Goal: Find specific page/section: Find specific page/section

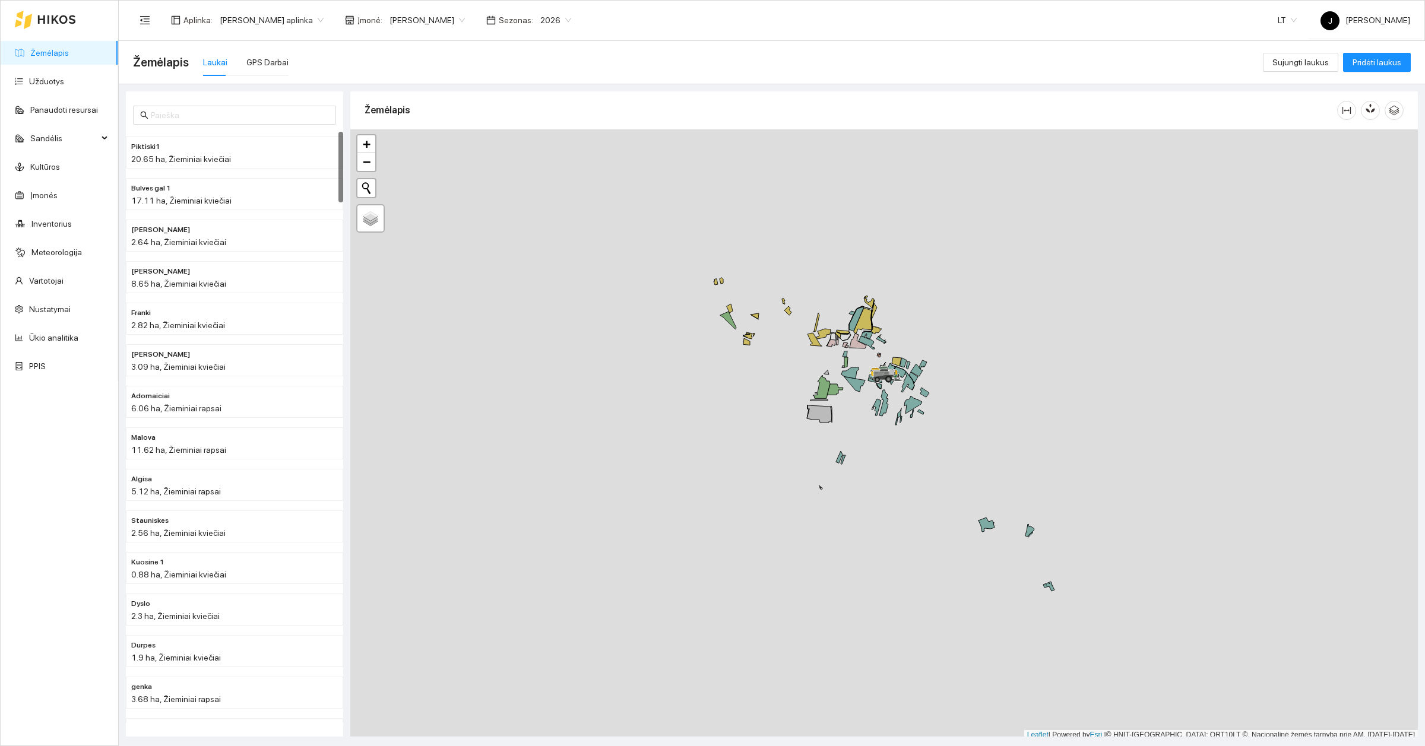
scroll to position [4, 0]
drag, startPoint x: 918, startPoint y: 449, endPoint x: 915, endPoint y: 472, distance: 22.8
click at [915, 472] on div at bounding box center [884, 431] width 1068 height 611
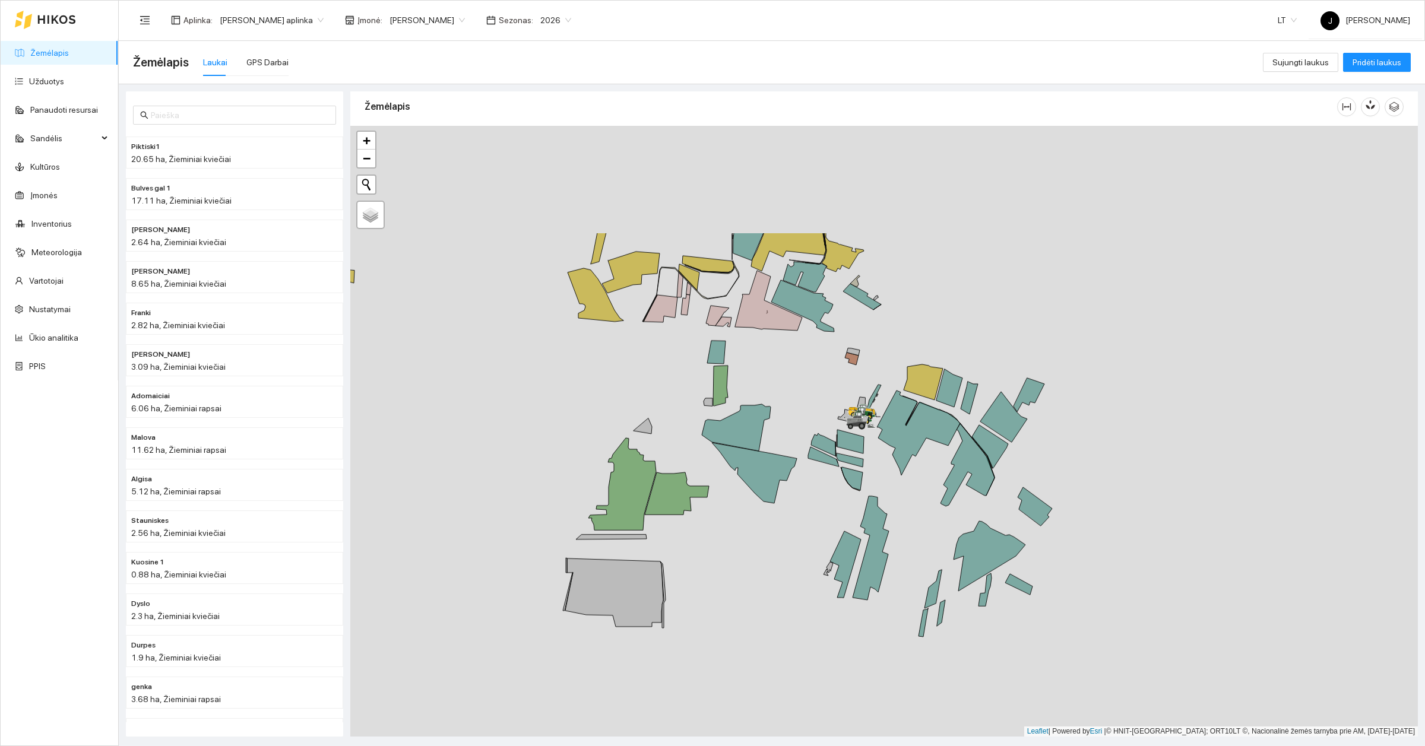
drag, startPoint x: 768, startPoint y: 331, endPoint x: 821, endPoint y: 503, distance: 180.3
click at [821, 503] on div at bounding box center [884, 431] width 1068 height 611
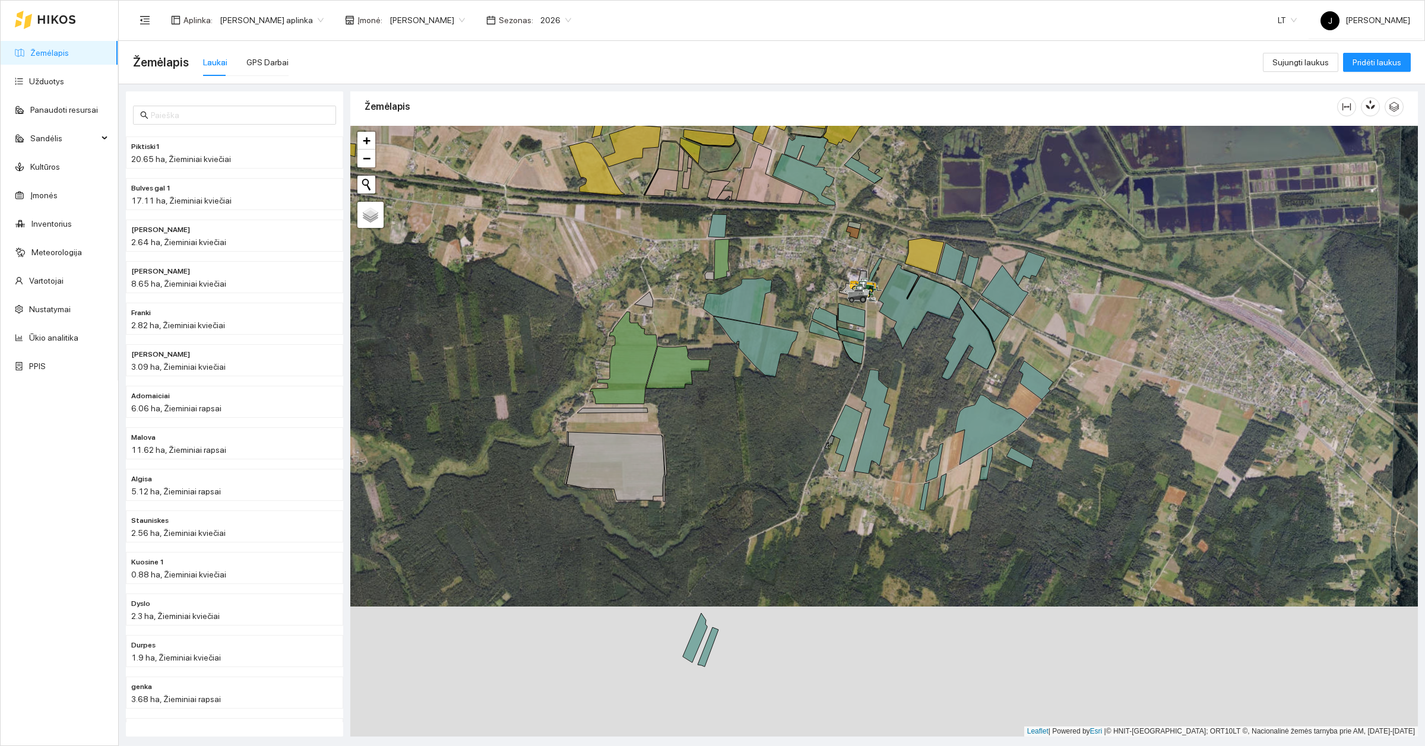
drag, startPoint x: 813, startPoint y: 524, endPoint x: 813, endPoint y: 394, distance: 130.0
click at [813, 394] on div at bounding box center [884, 431] width 1068 height 611
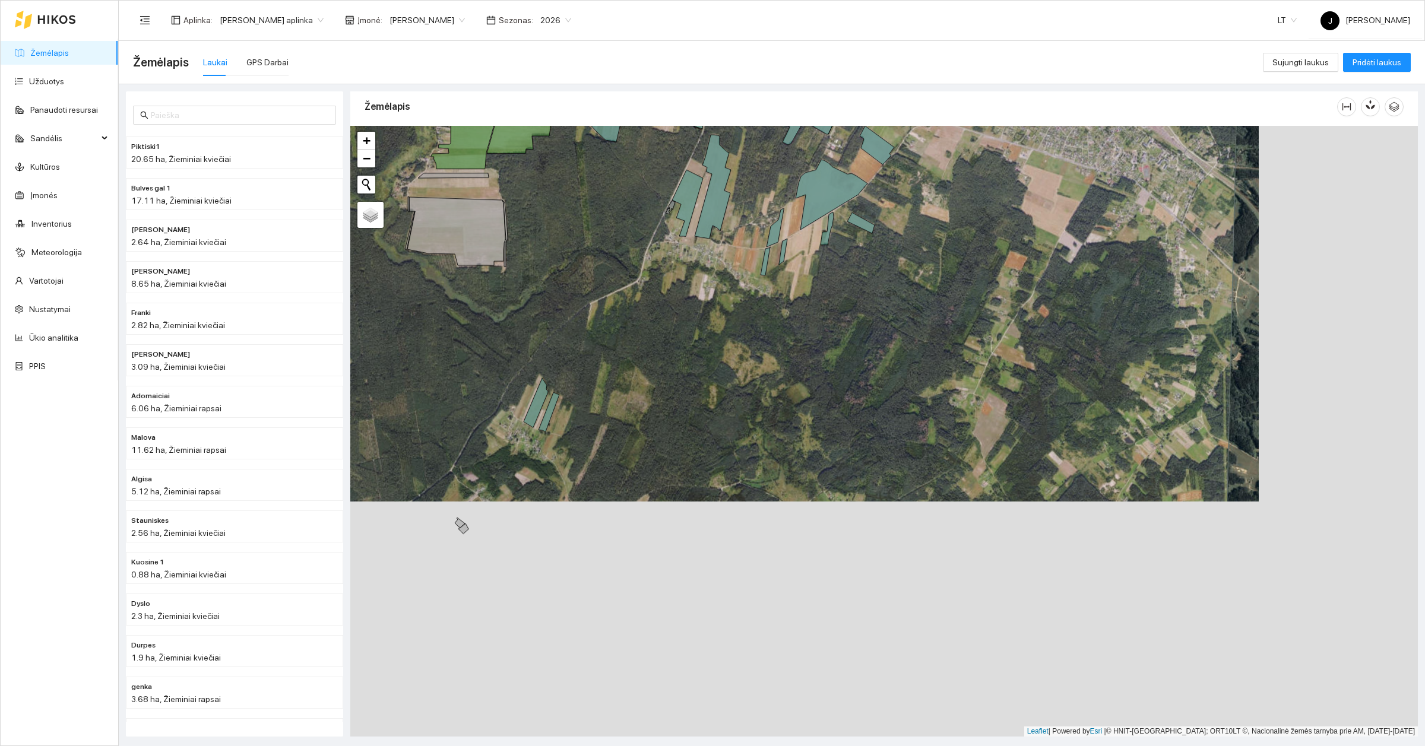
drag, startPoint x: 1203, startPoint y: 594, endPoint x: 1044, endPoint y: 359, distance: 283.9
click at [1044, 359] on div at bounding box center [884, 431] width 1068 height 611
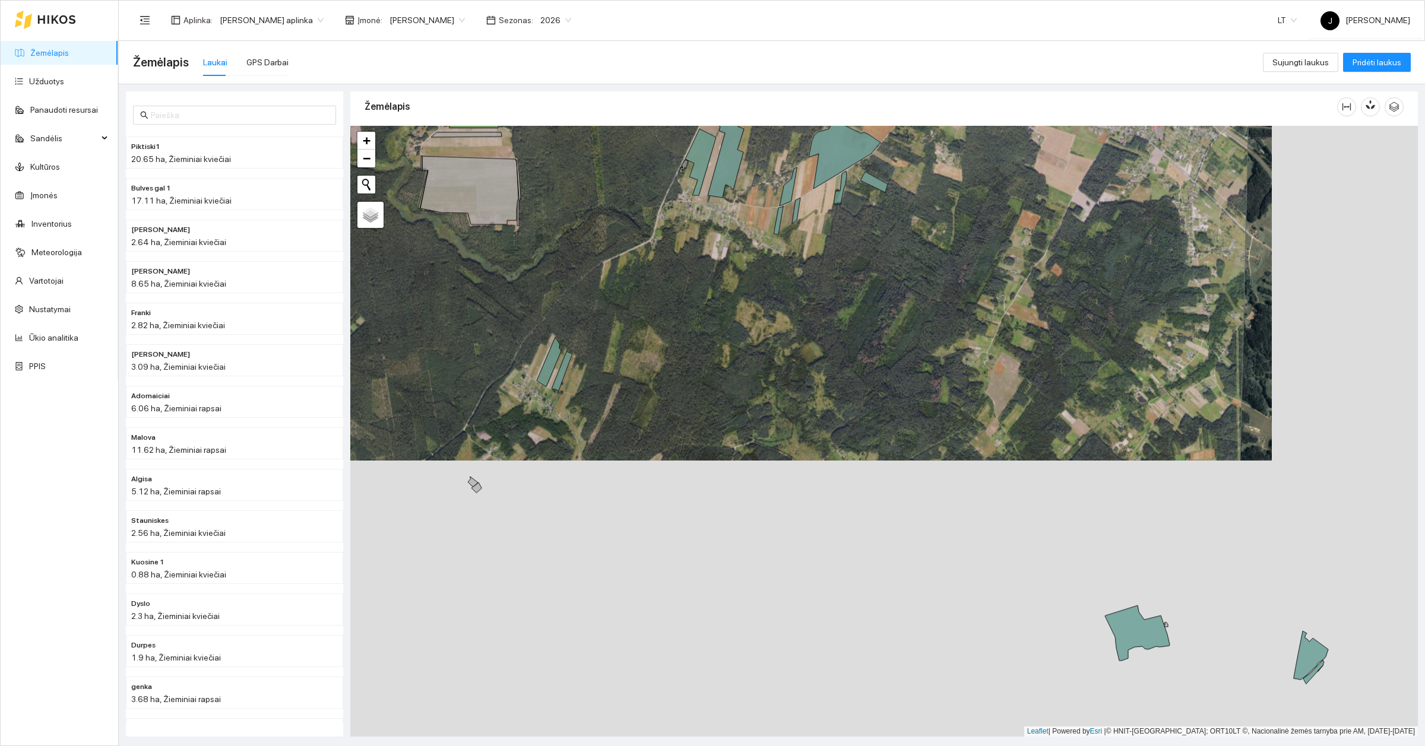
drag, startPoint x: 986, startPoint y: 524, endPoint x: 1004, endPoint y: 389, distance: 136.5
click at [1004, 389] on div at bounding box center [884, 431] width 1068 height 611
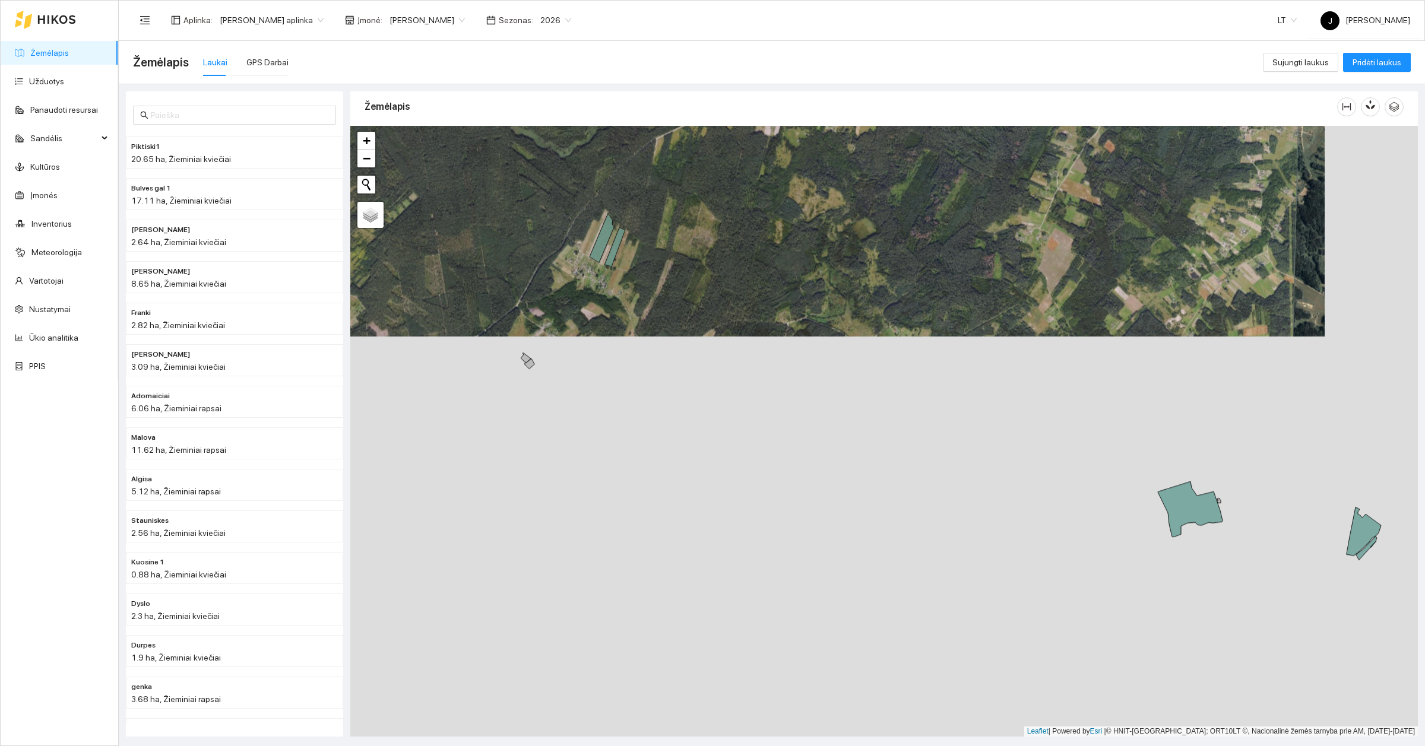
drag, startPoint x: 766, startPoint y: 324, endPoint x: 835, endPoint y: 265, distance: 90.6
click at [835, 266] on div at bounding box center [884, 431] width 1068 height 611
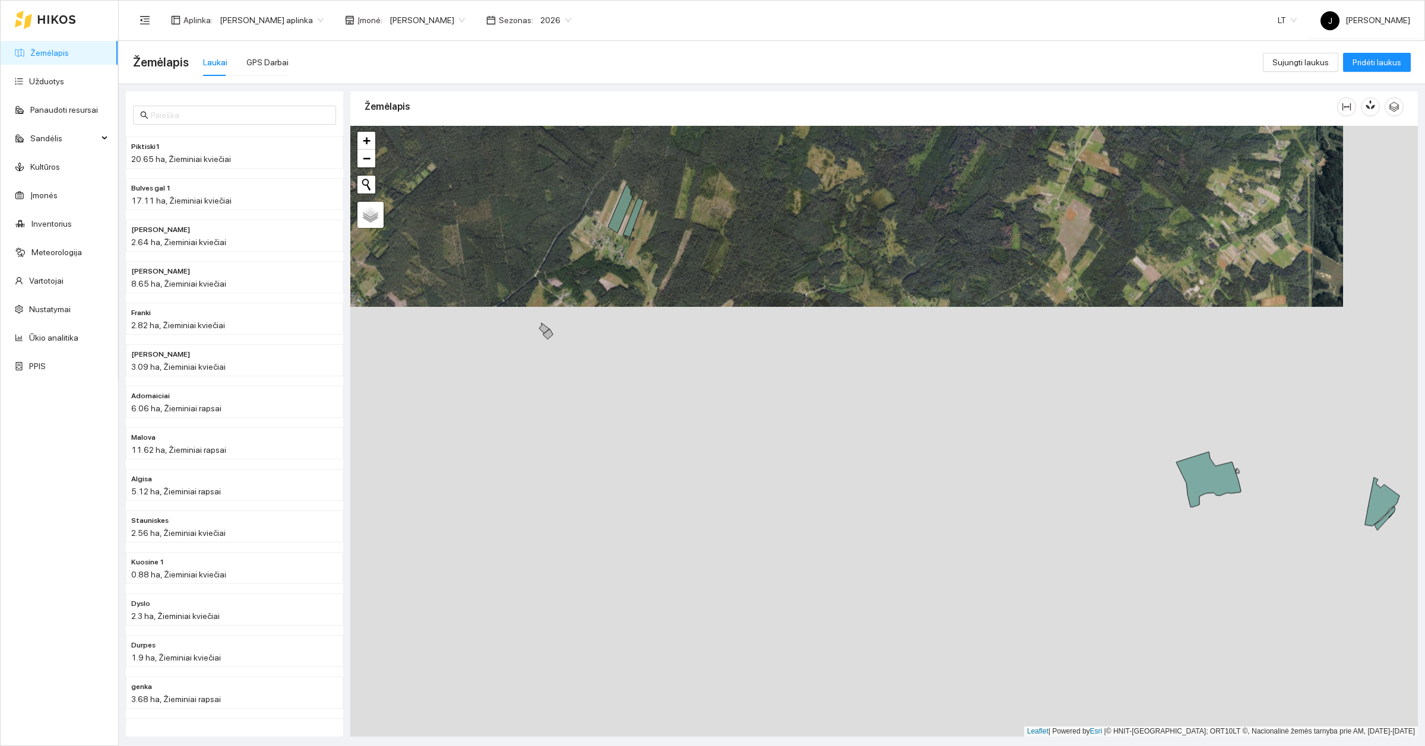
drag, startPoint x: 1310, startPoint y: 518, endPoint x: 1157, endPoint y: 690, distance: 230.5
click at [1157, 690] on div at bounding box center [884, 431] width 1068 height 611
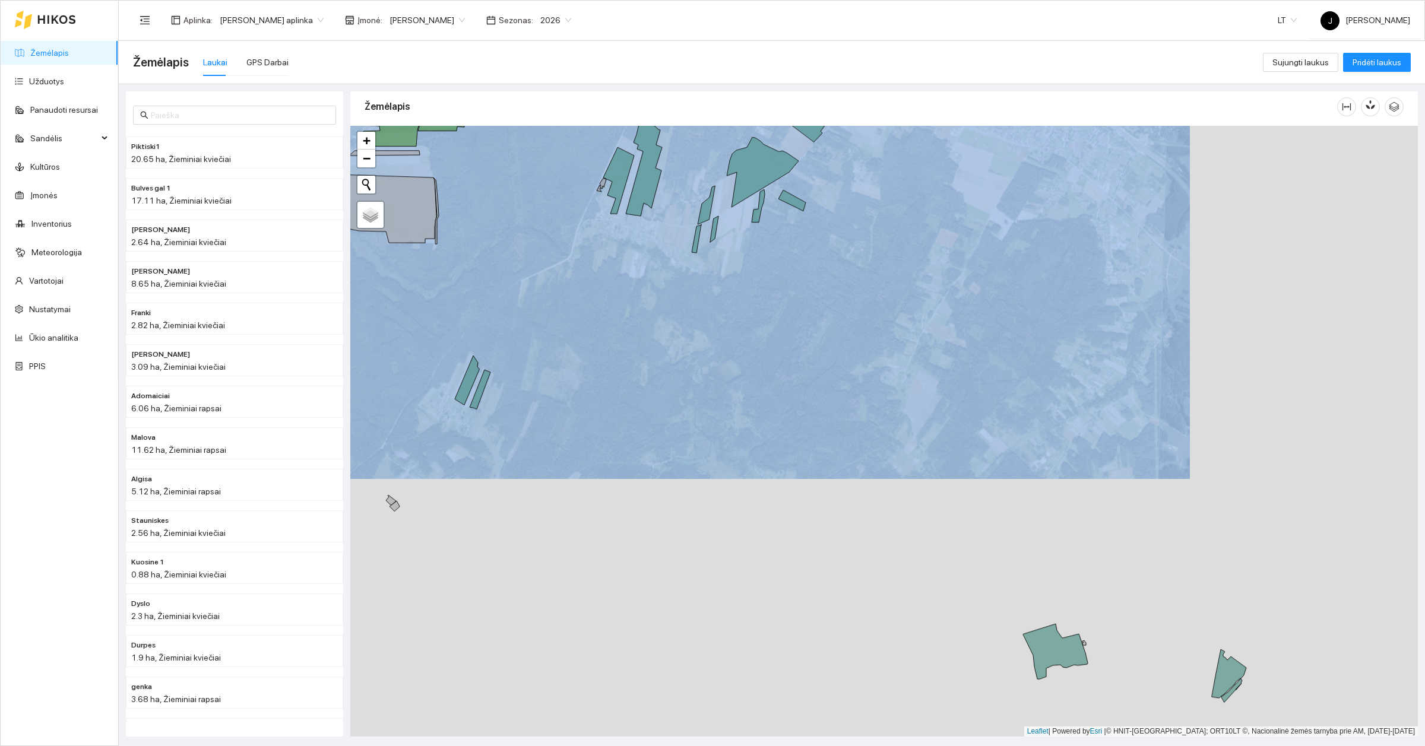
drag, startPoint x: 529, startPoint y: 131, endPoint x: 558, endPoint y: 302, distance: 172.9
click at [558, 302] on div "Žemėlapis" at bounding box center [884, 410] width 1068 height 645
click at [560, 297] on div at bounding box center [884, 431] width 1068 height 611
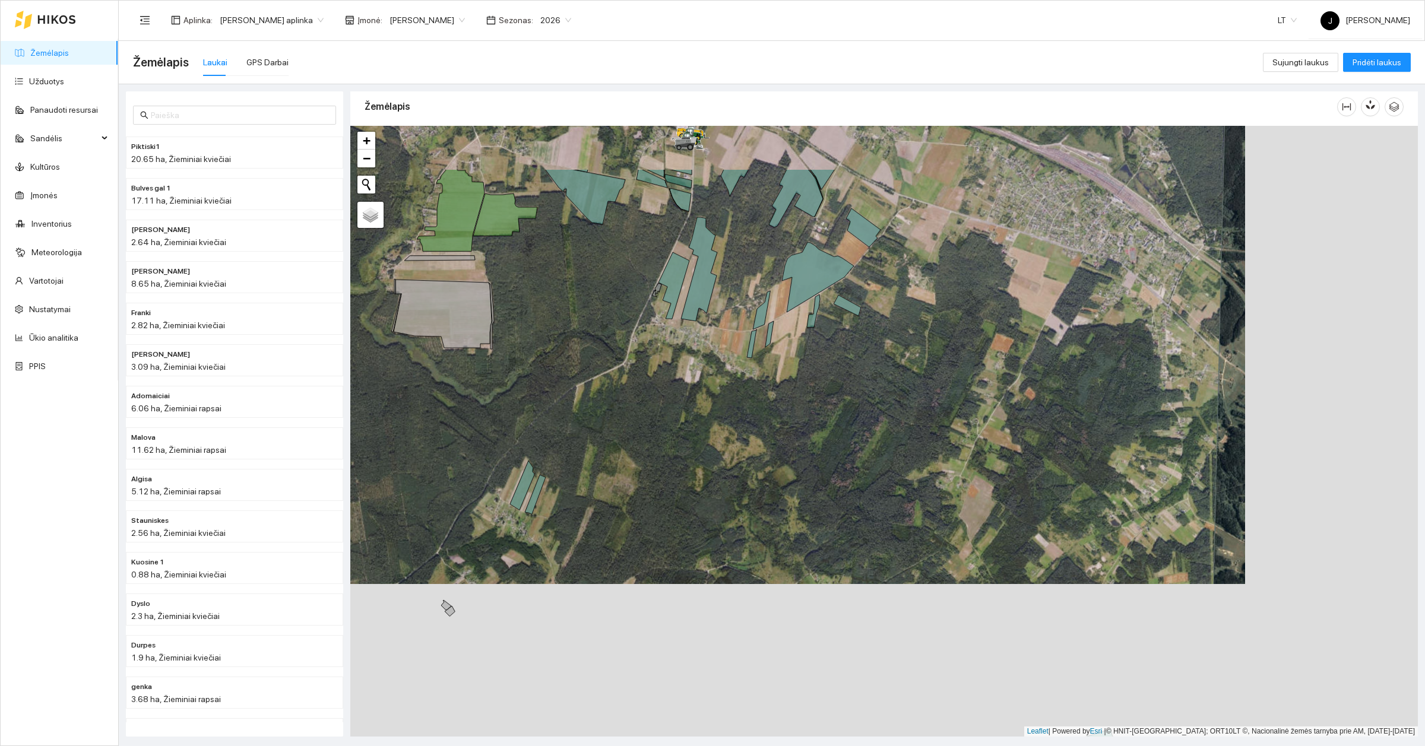
drag, startPoint x: 594, startPoint y: 269, endPoint x: 687, endPoint y: 454, distance: 207.1
click at [687, 454] on div at bounding box center [884, 431] width 1068 height 611
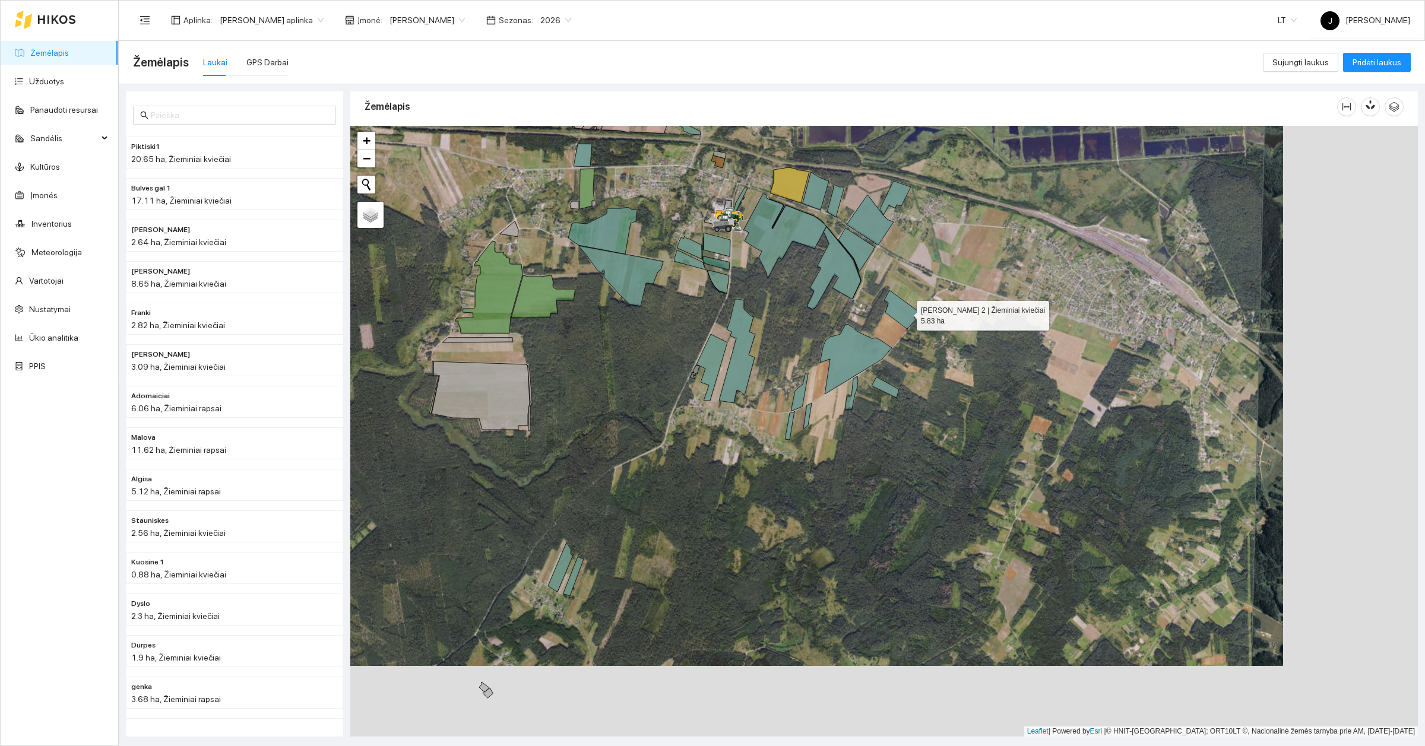
click at [906, 313] on icon at bounding box center [901, 309] width 34 height 39
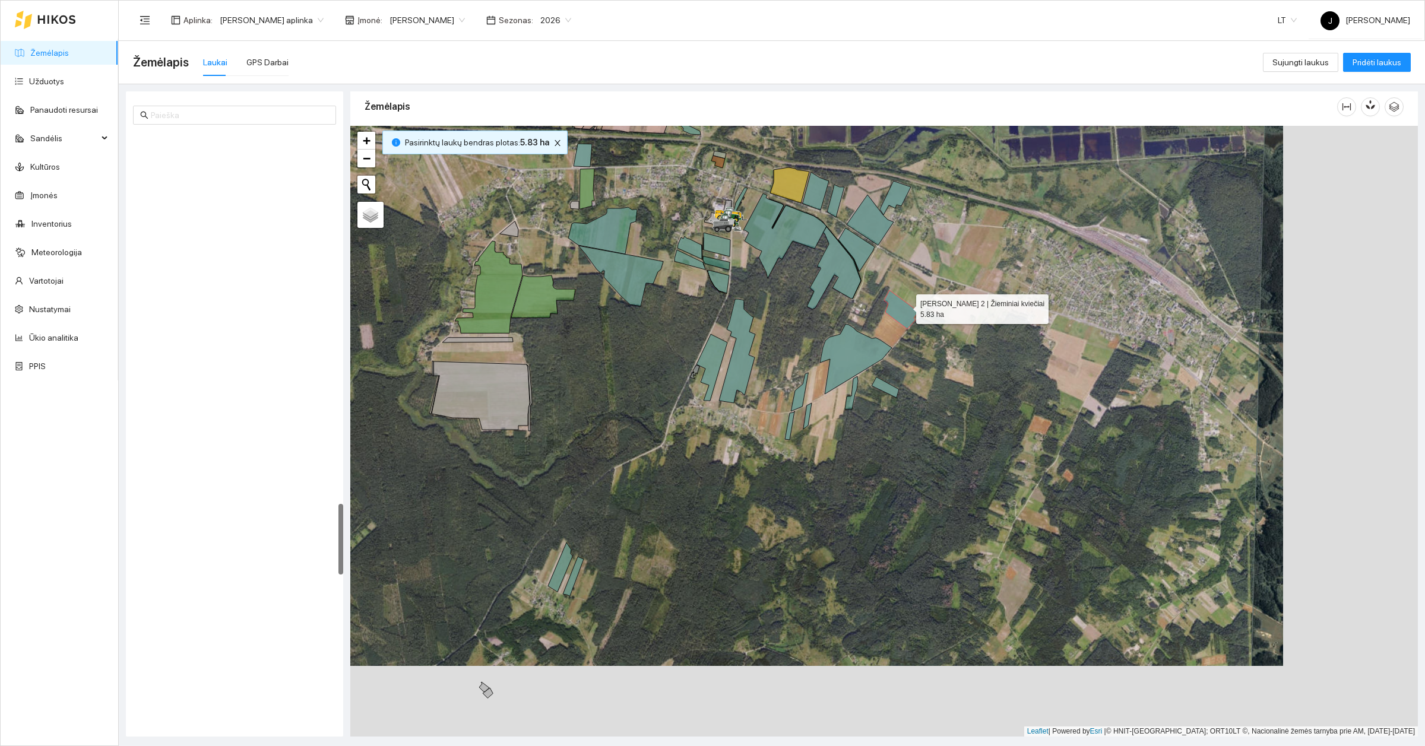
scroll to position [3110, 0]
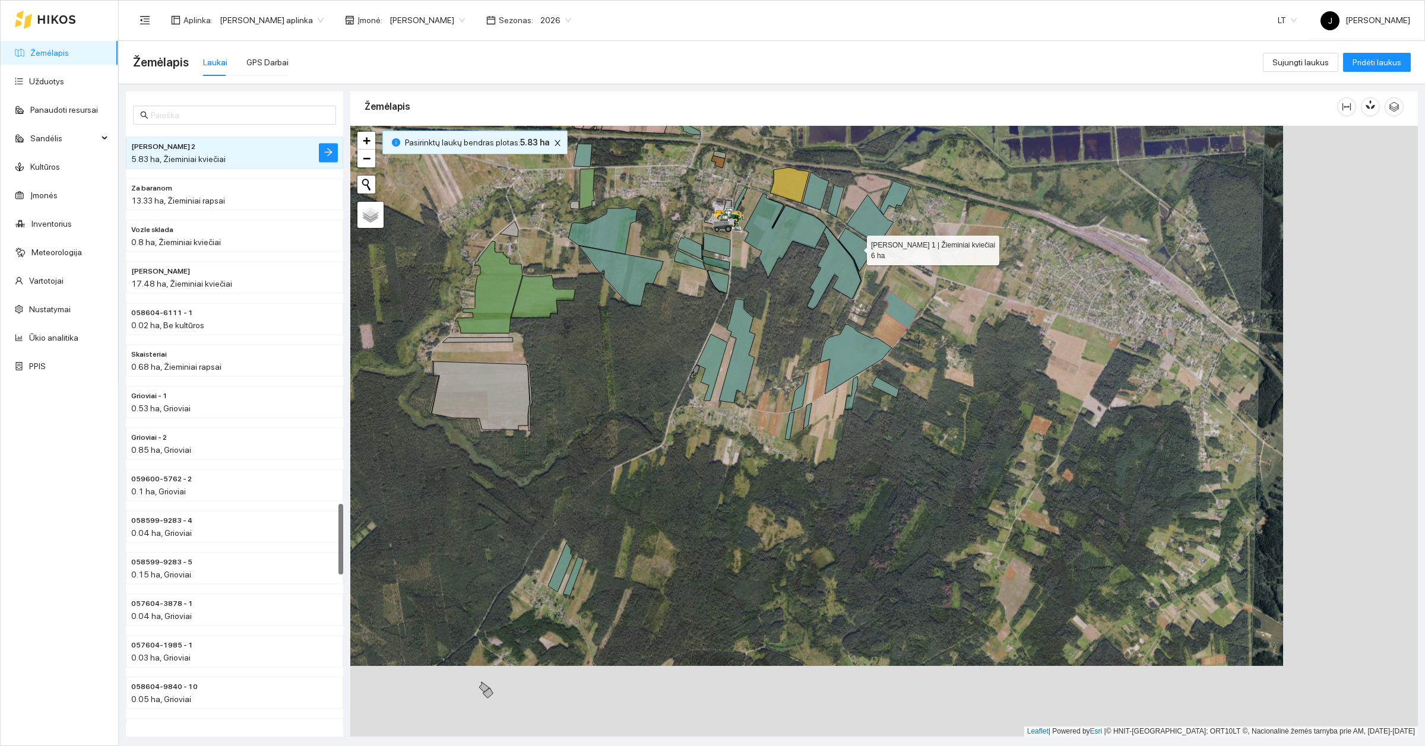
click at [862, 253] on icon at bounding box center [856, 249] width 36 height 43
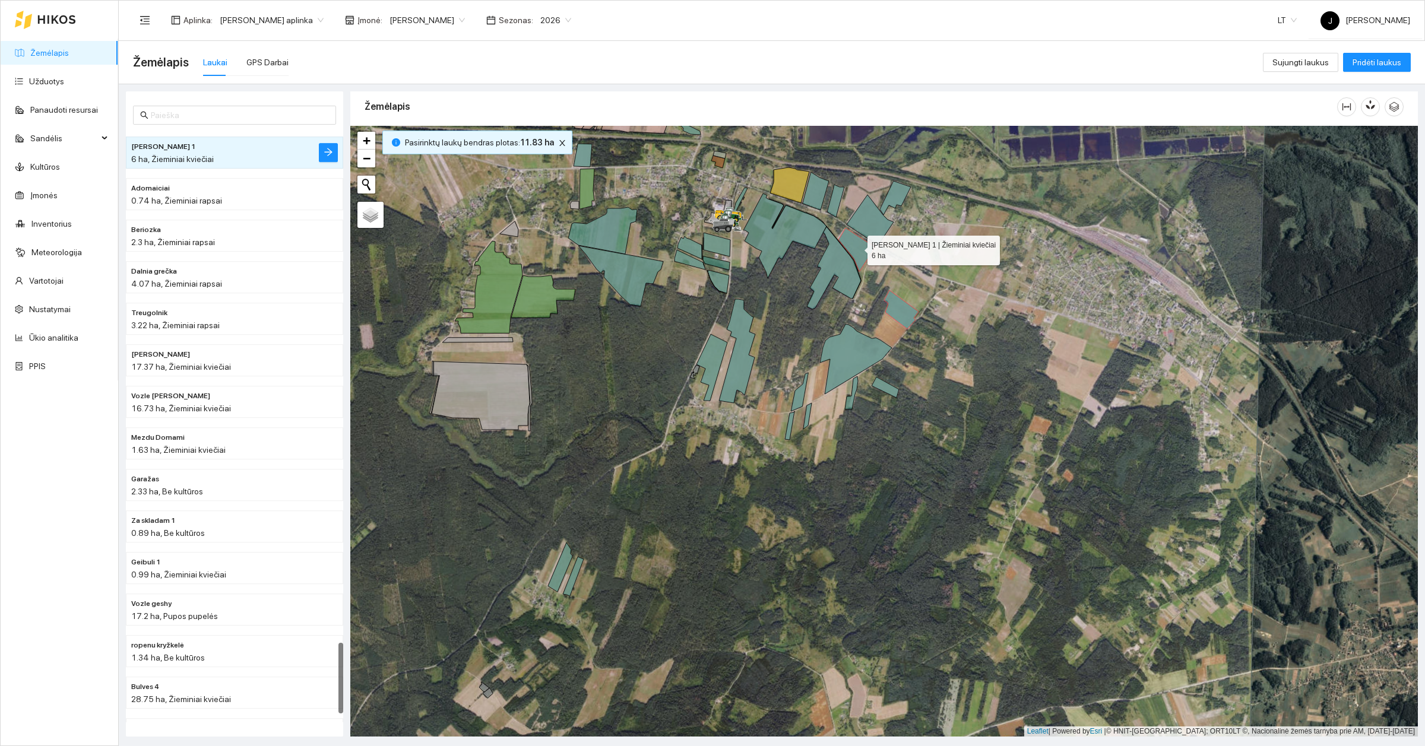
click at [857, 248] on icon at bounding box center [856, 249] width 36 height 43
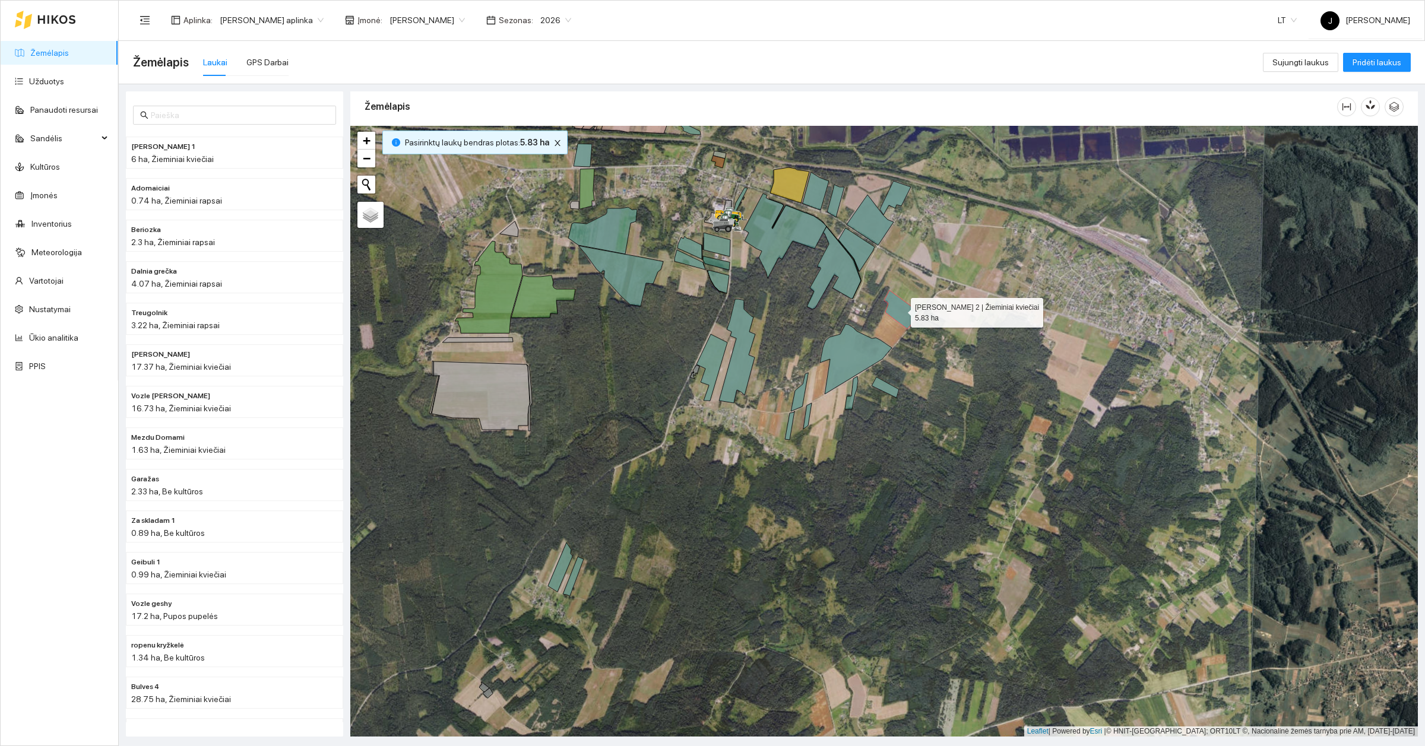
click at [892, 307] on icon at bounding box center [901, 309] width 34 height 39
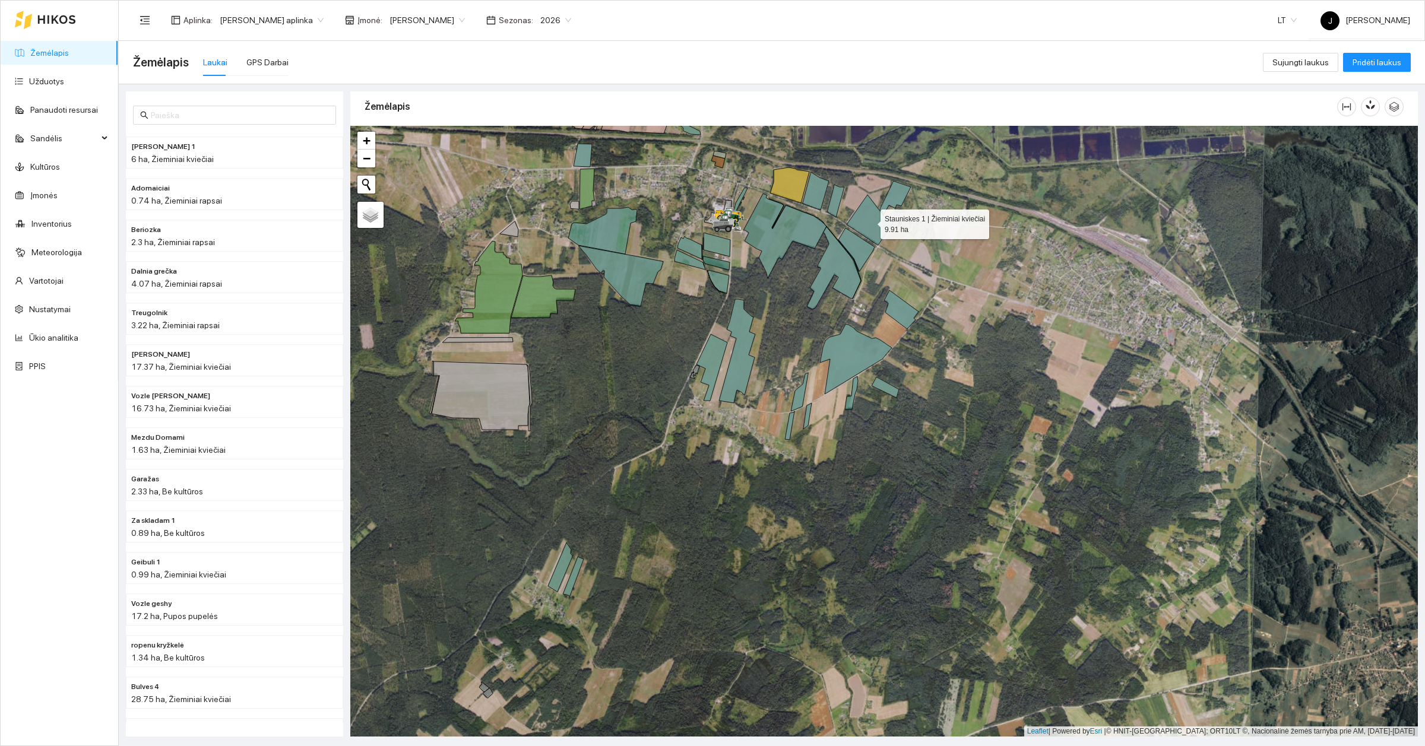
click at [879, 233] on icon at bounding box center [870, 220] width 47 height 50
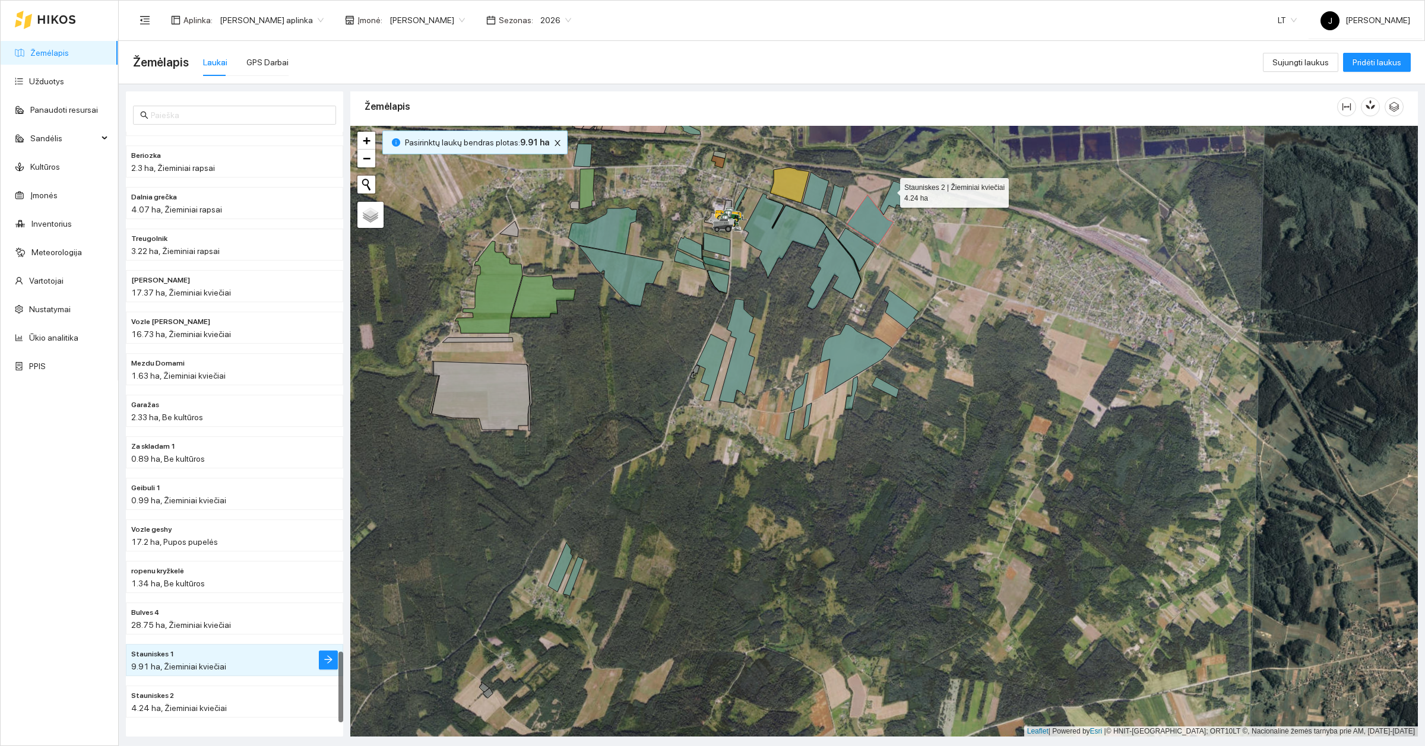
click at [889, 190] on icon at bounding box center [895, 198] width 31 height 34
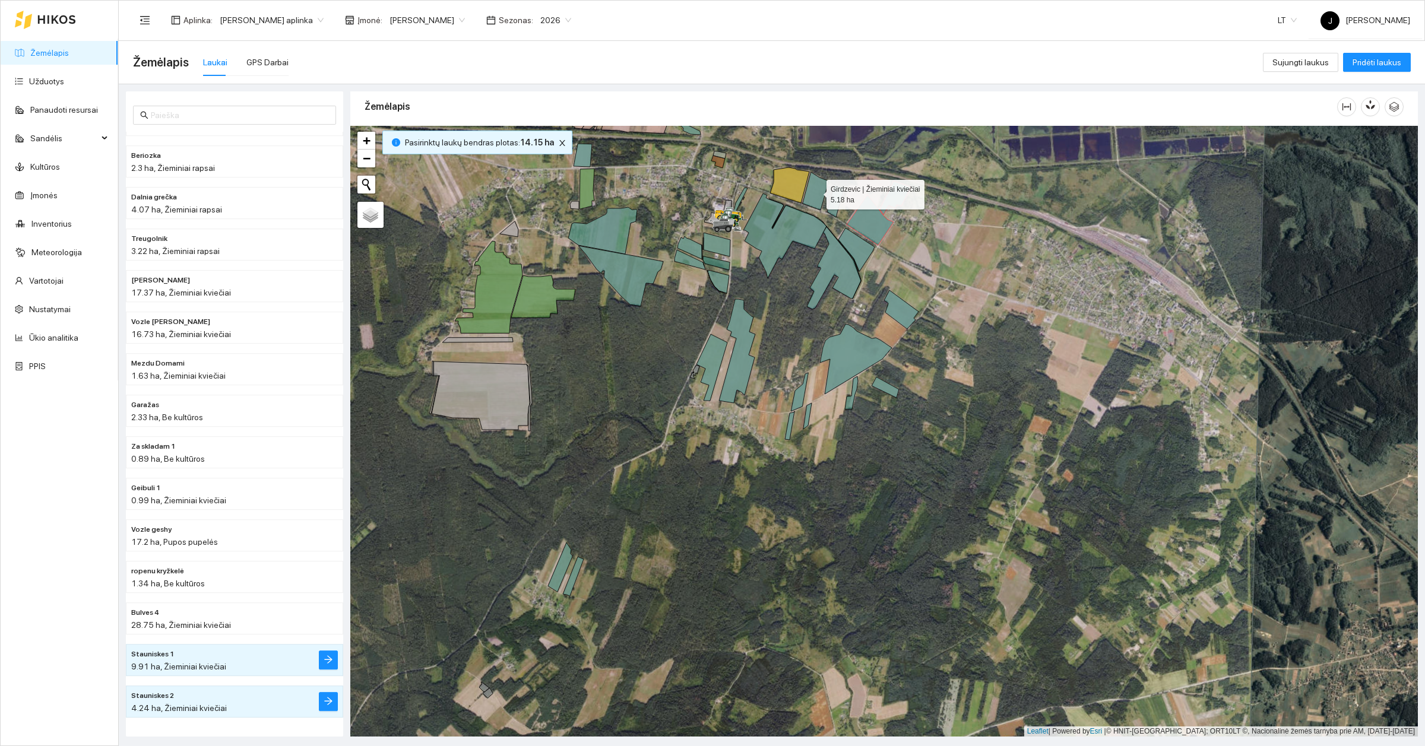
click at [821, 196] on icon at bounding box center [816, 191] width 26 height 38
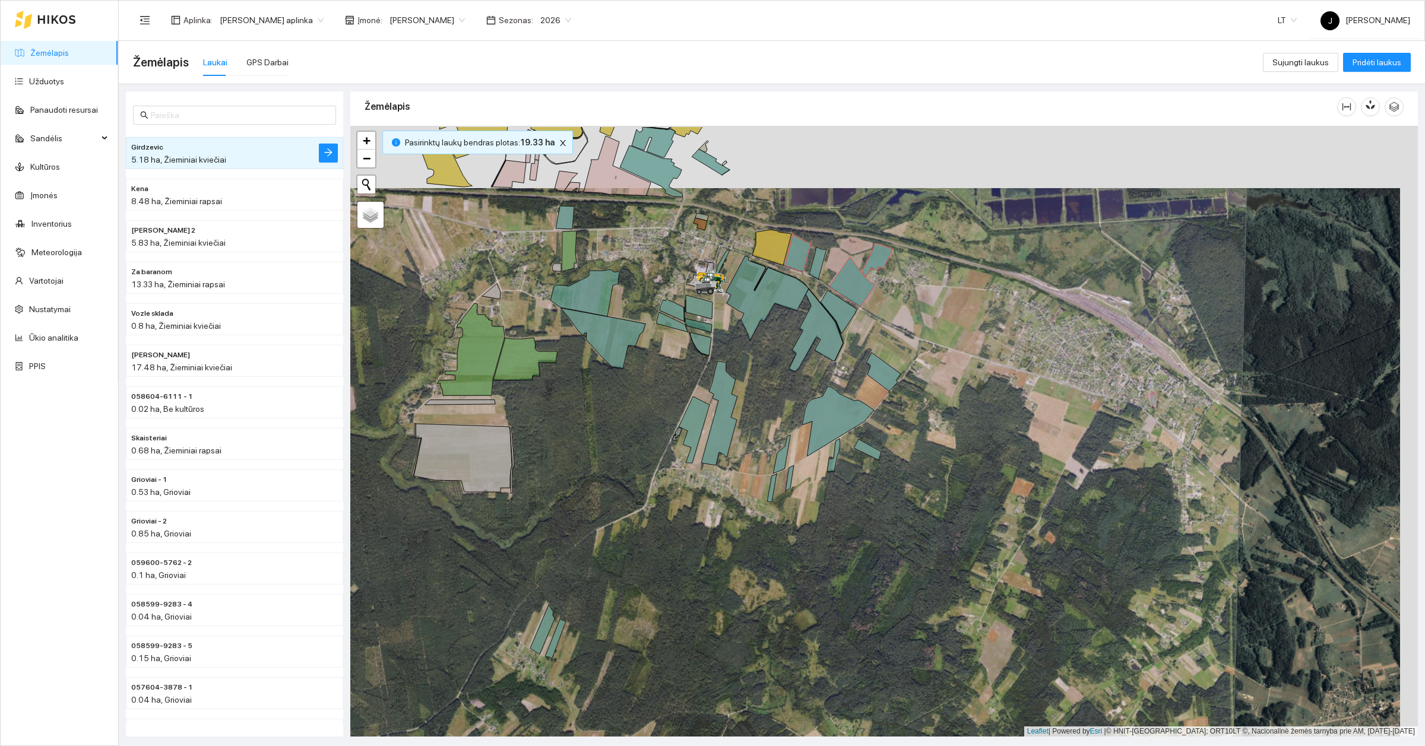
drag, startPoint x: 670, startPoint y: 380, endPoint x: 603, endPoint y: 444, distance: 92.0
click at [657, 451] on div at bounding box center [884, 431] width 1068 height 611
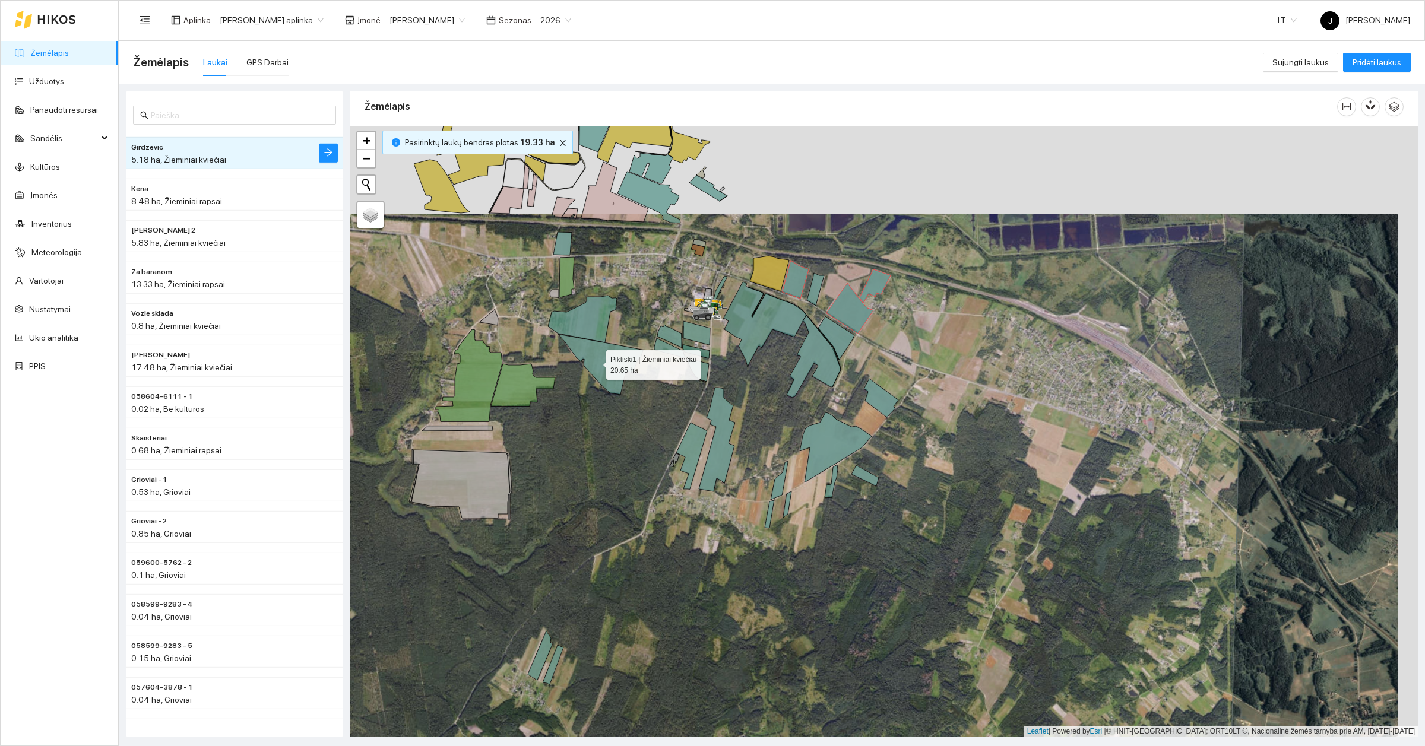
click at [596, 362] on icon at bounding box center [600, 364] width 85 height 61
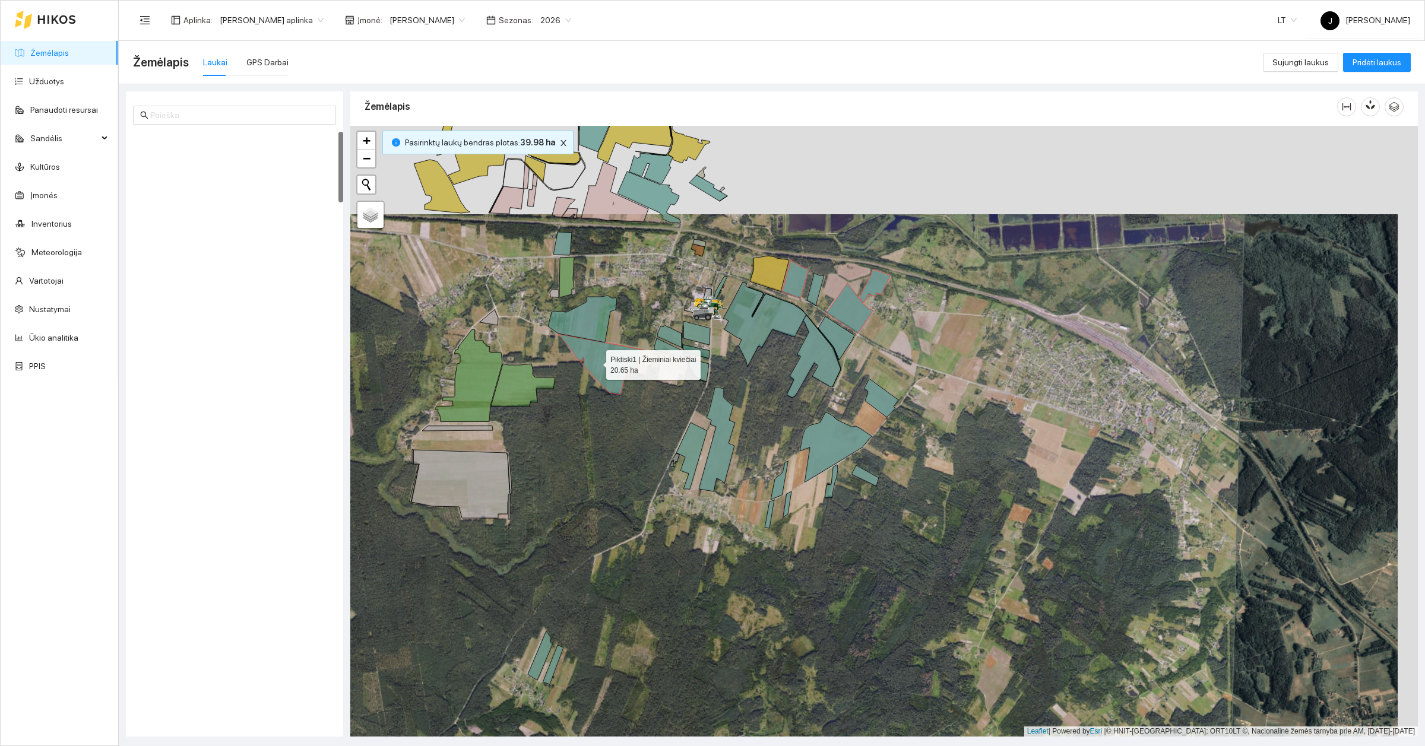
scroll to position [0, 0]
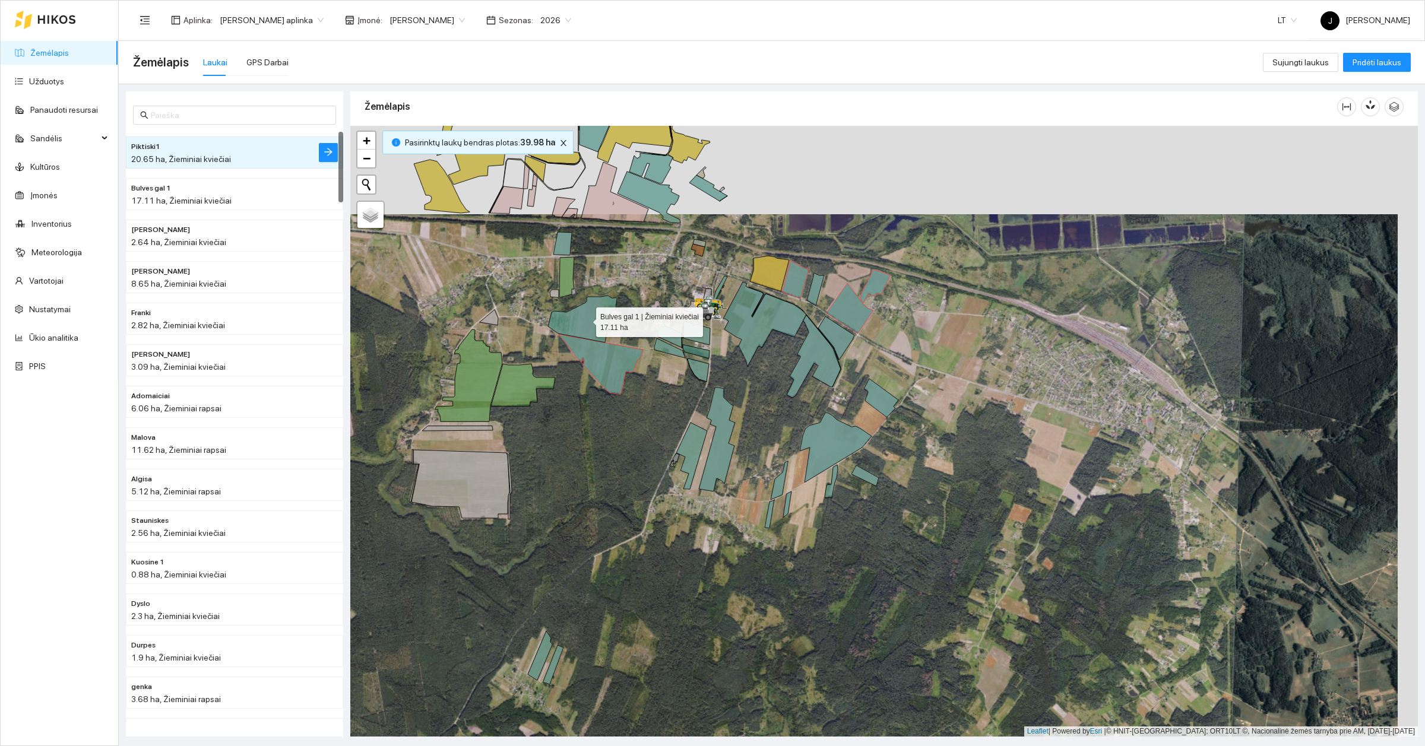
click at [586, 319] on icon at bounding box center [582, 319] width 69 height 47
click at [772, 319] on icon at bounding box center [764, 324] width 83 height 85
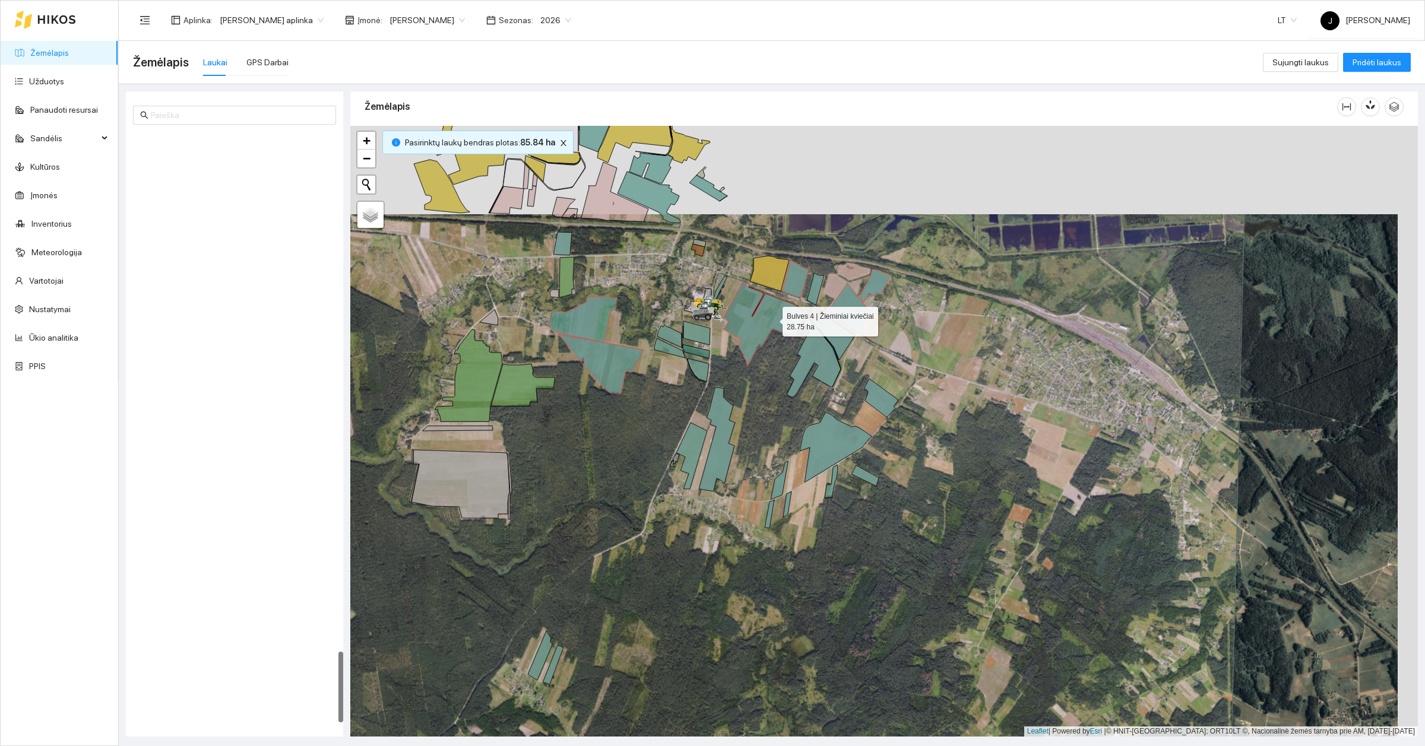
scroll to position [4347, 0]
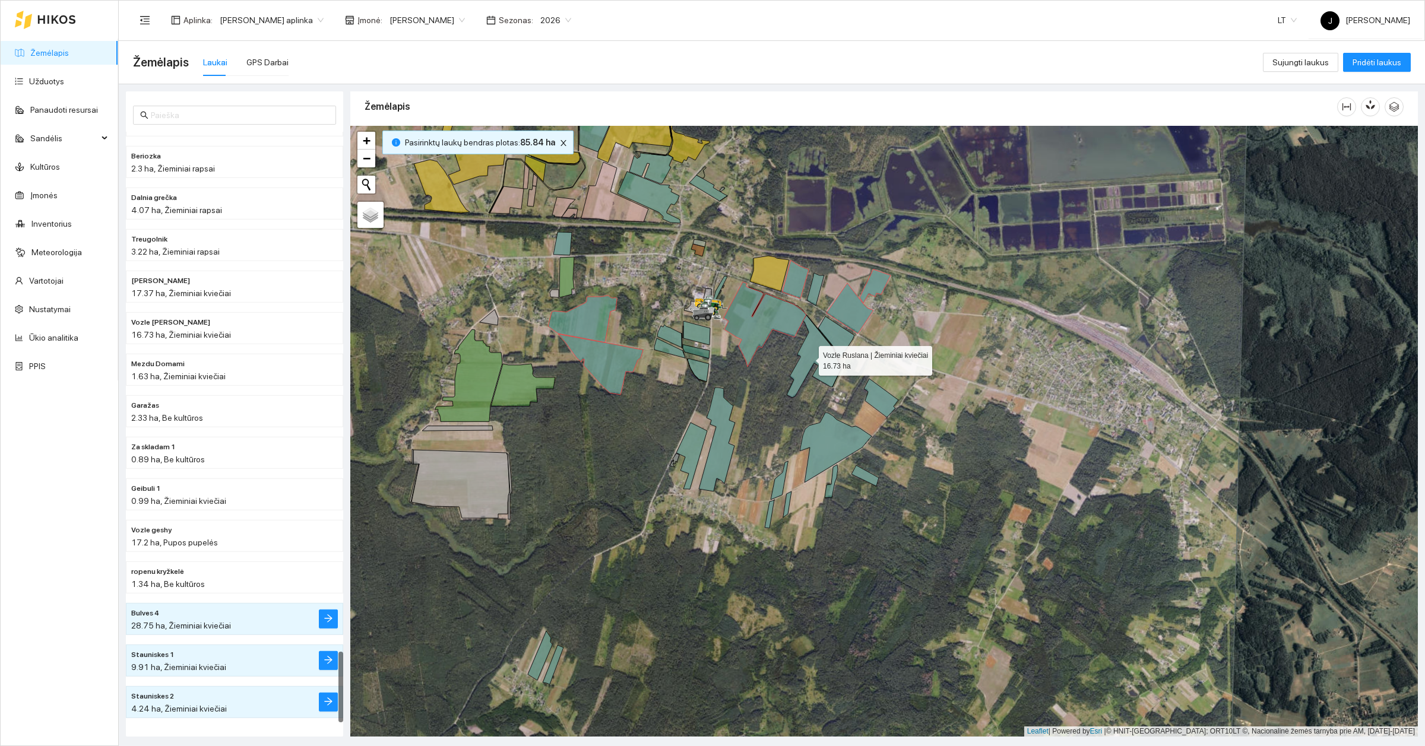
click at [808, 358] on icon at bounding box center [814, 356] width 54 height 83
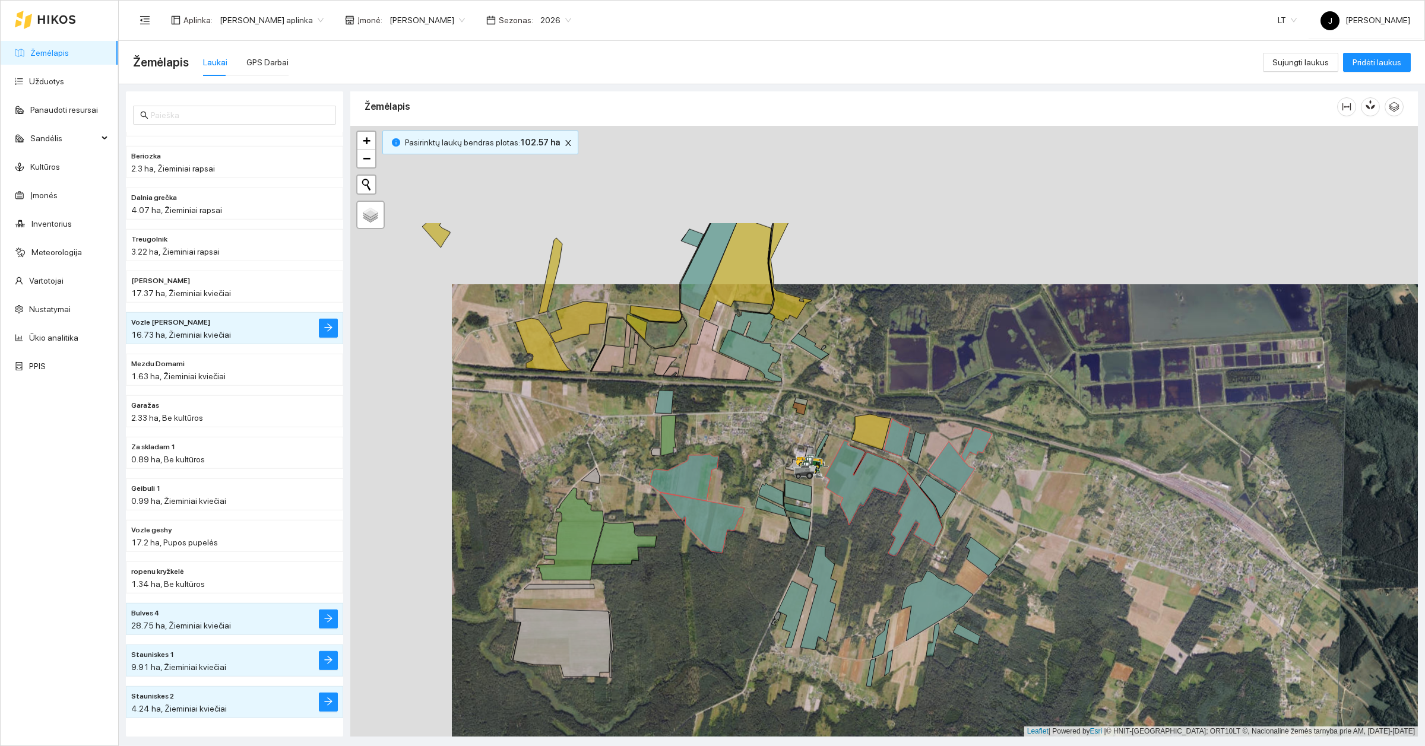
drag, startPoint x: 663, startPoint y: 202, endPoint x: 780, endPoint y: 382, distance: 213.8
click at [780, 382] on icon at bounding box center [750, 356] width 63 height 52
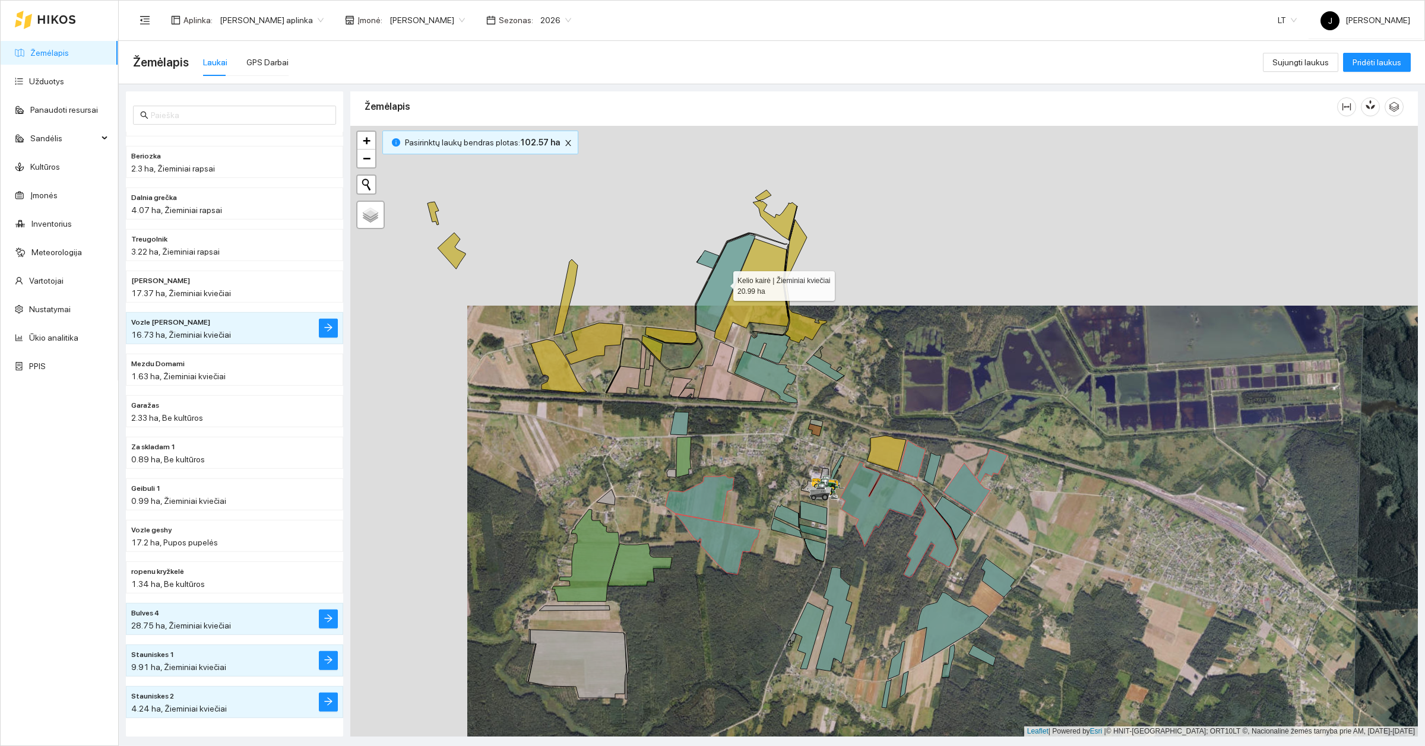
click at [720, 288] on icon at bounding box center [725, 283] width 59 height 97
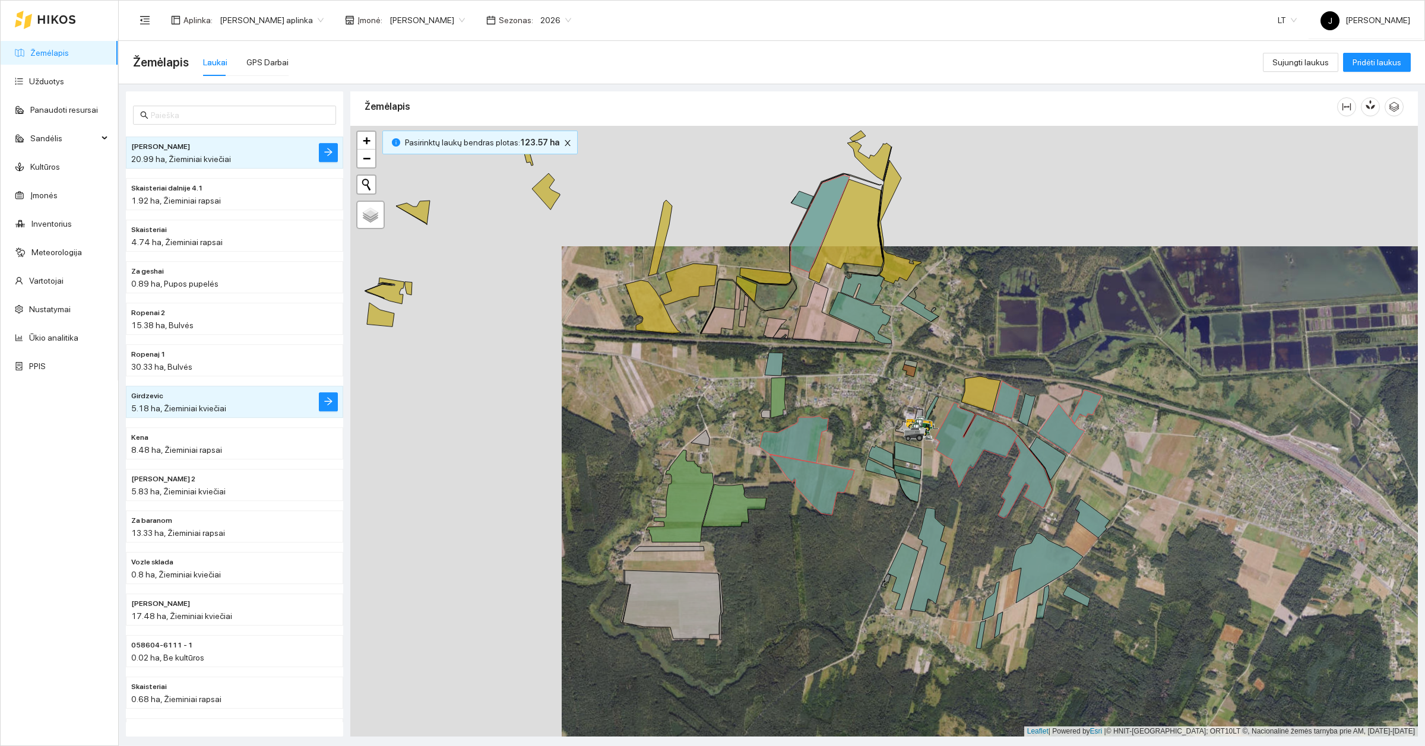
drag, startPoint x: 651, startPoint y: 312, endPoint x: 746, endPoint y: 248, distance: 114.8
click at [746, 250] on div at bounding box center [884, 431] width 1068 height 611
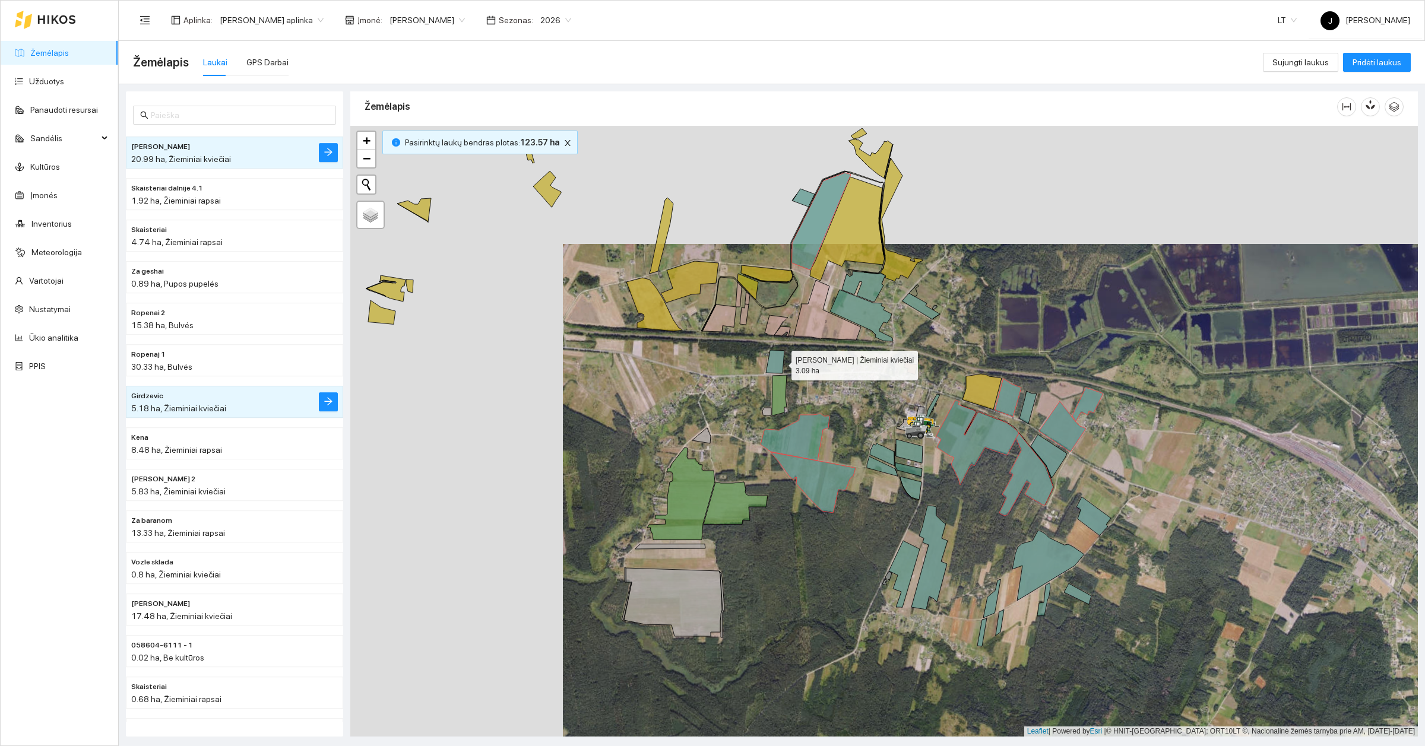
click at [781, 363] on icon at bounding box center [775, 361] width 18 height 23
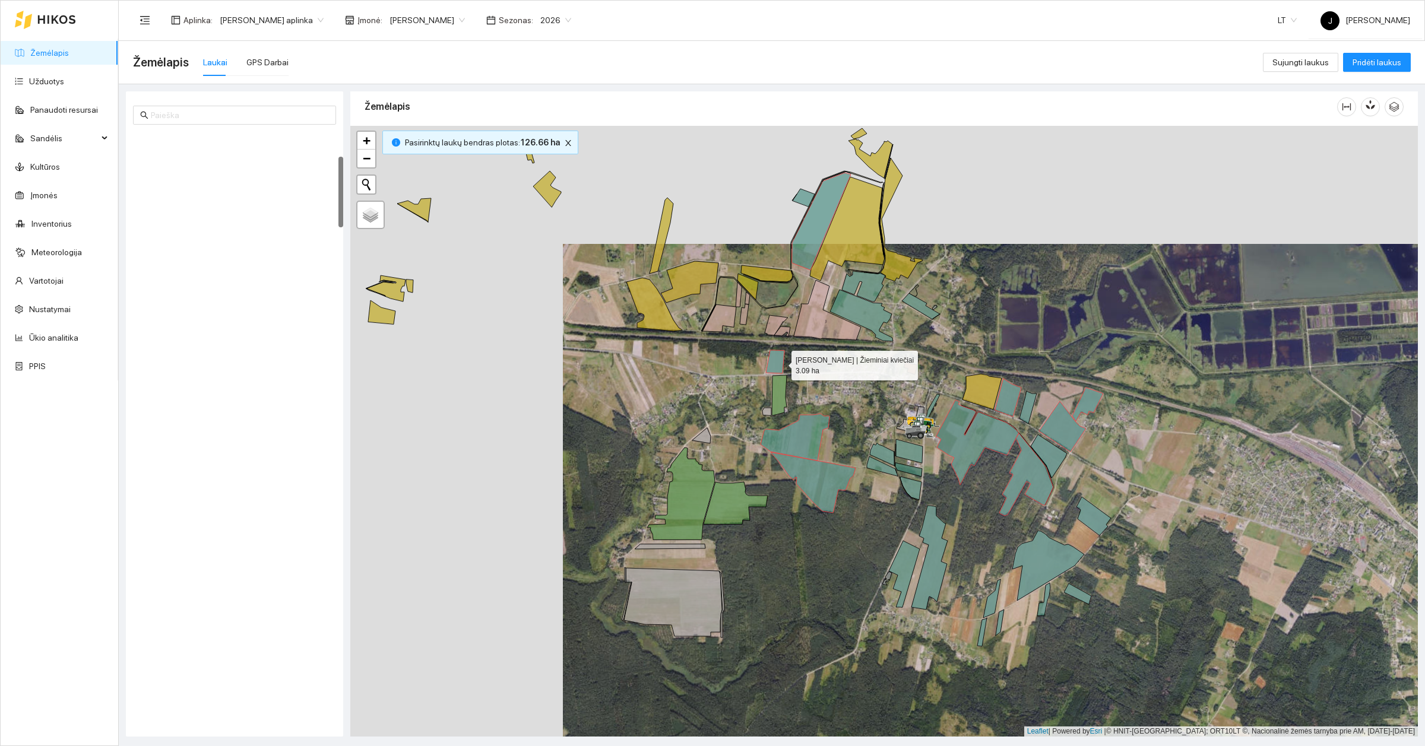
scroll to position [208, 0]
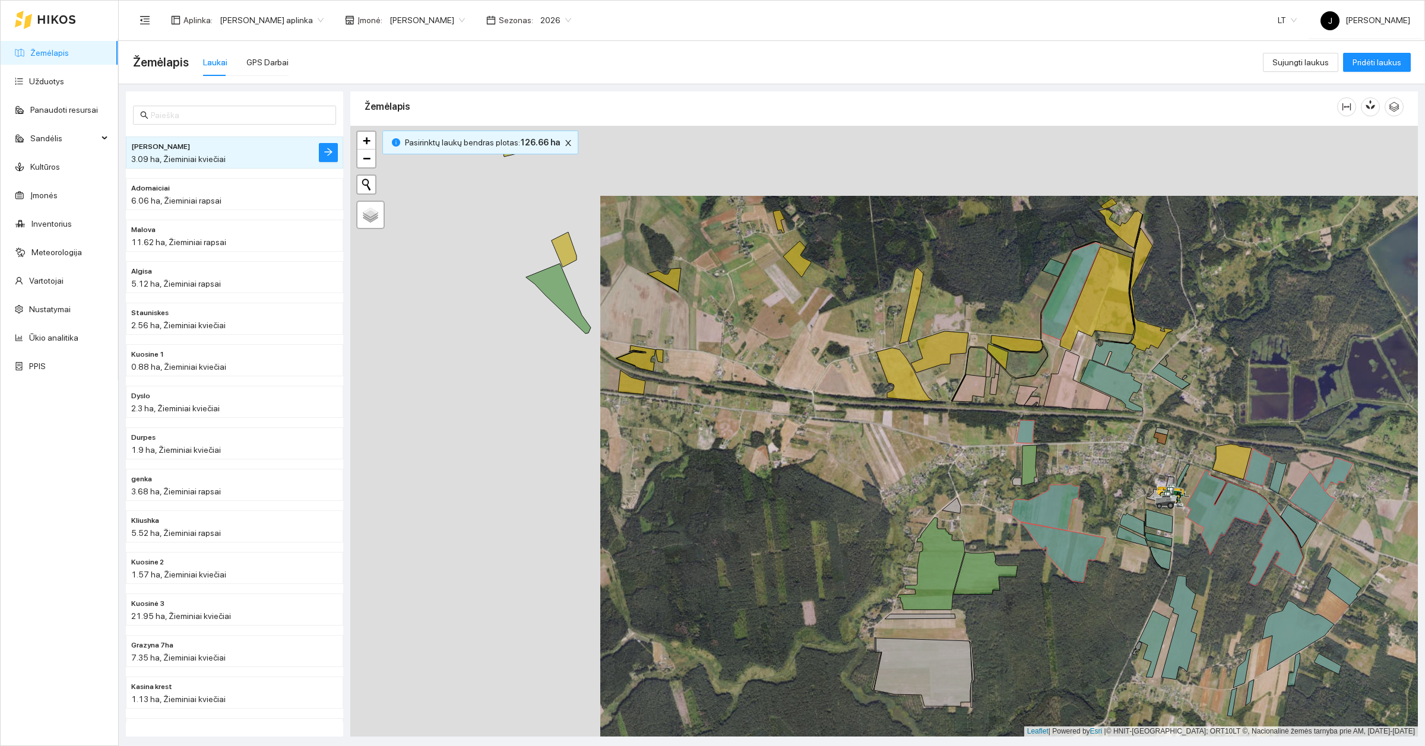
drag, startPoint x: 624, startPoint y: 392, endPoint x: 901, endPoint y: 460, distance: 285.6
click at [900, 460] on div at bounding box center [884, 431] width 1068 height 611
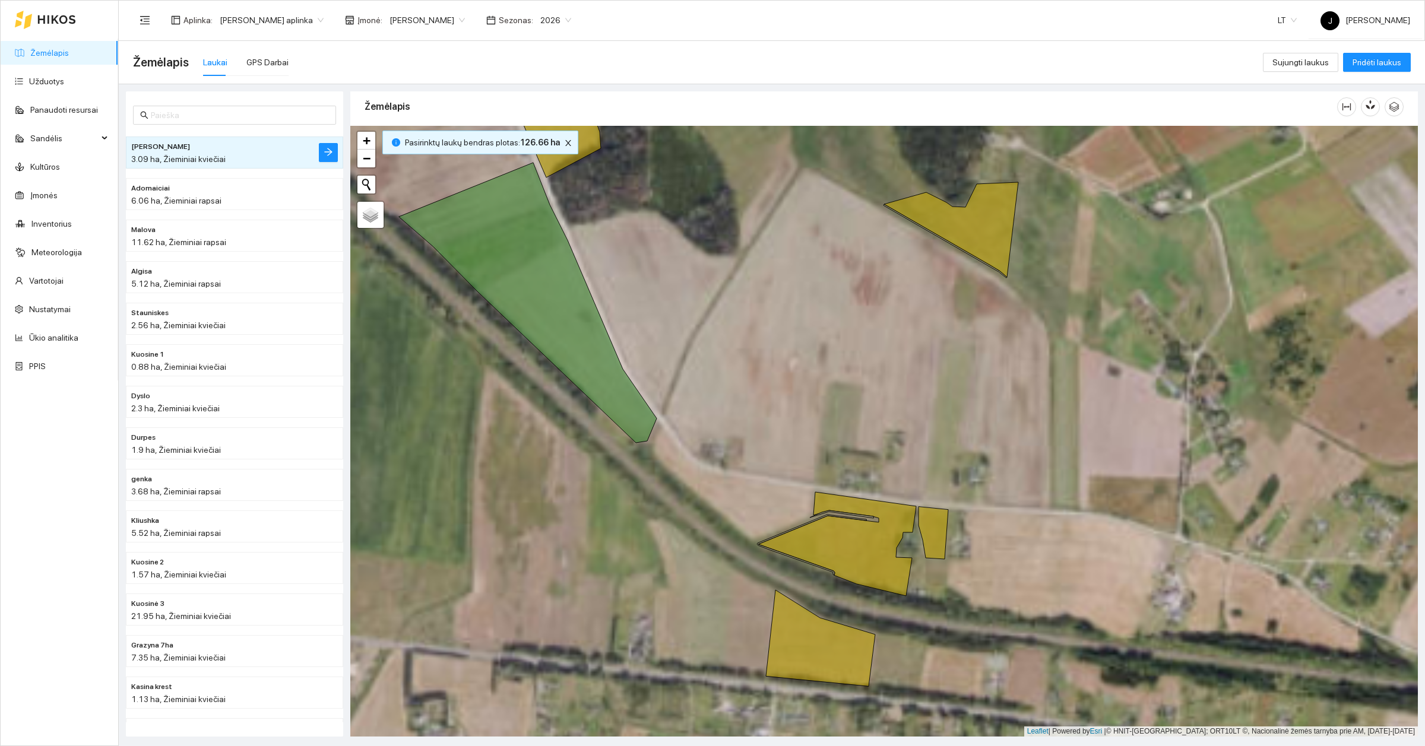
drag, startPoint x: 574, startPoint y: 306, endPoint x: 739, endPoint y: 411, distance: 195.9
click at [735, 405] on div at bounding box center [884, 431] width 1068 height 611
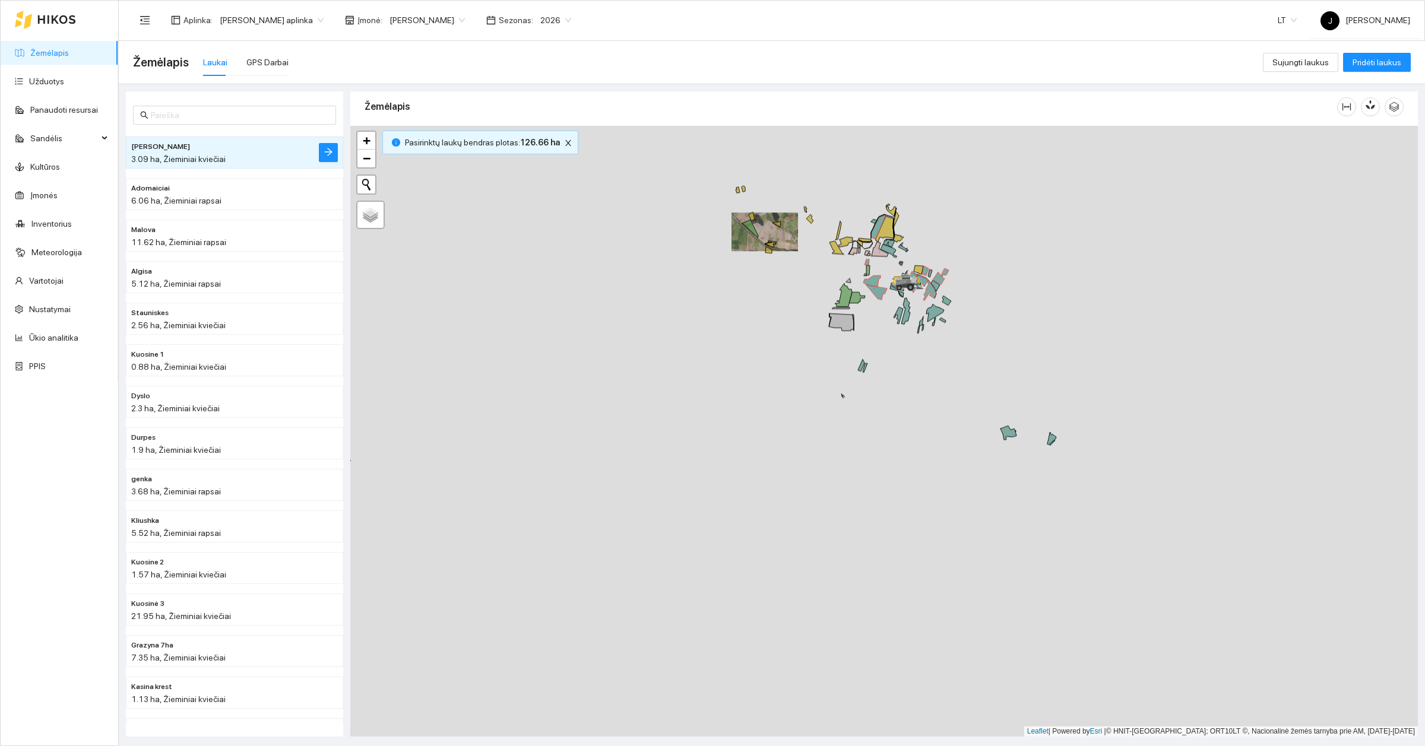
drag, startPoint x: 785, startPoint y: 628, endPoint x: 797, endPoint y: 304, distance: 323.8
click at [797, 304] on div at bounding box center [884, 431] width 1068 height 611
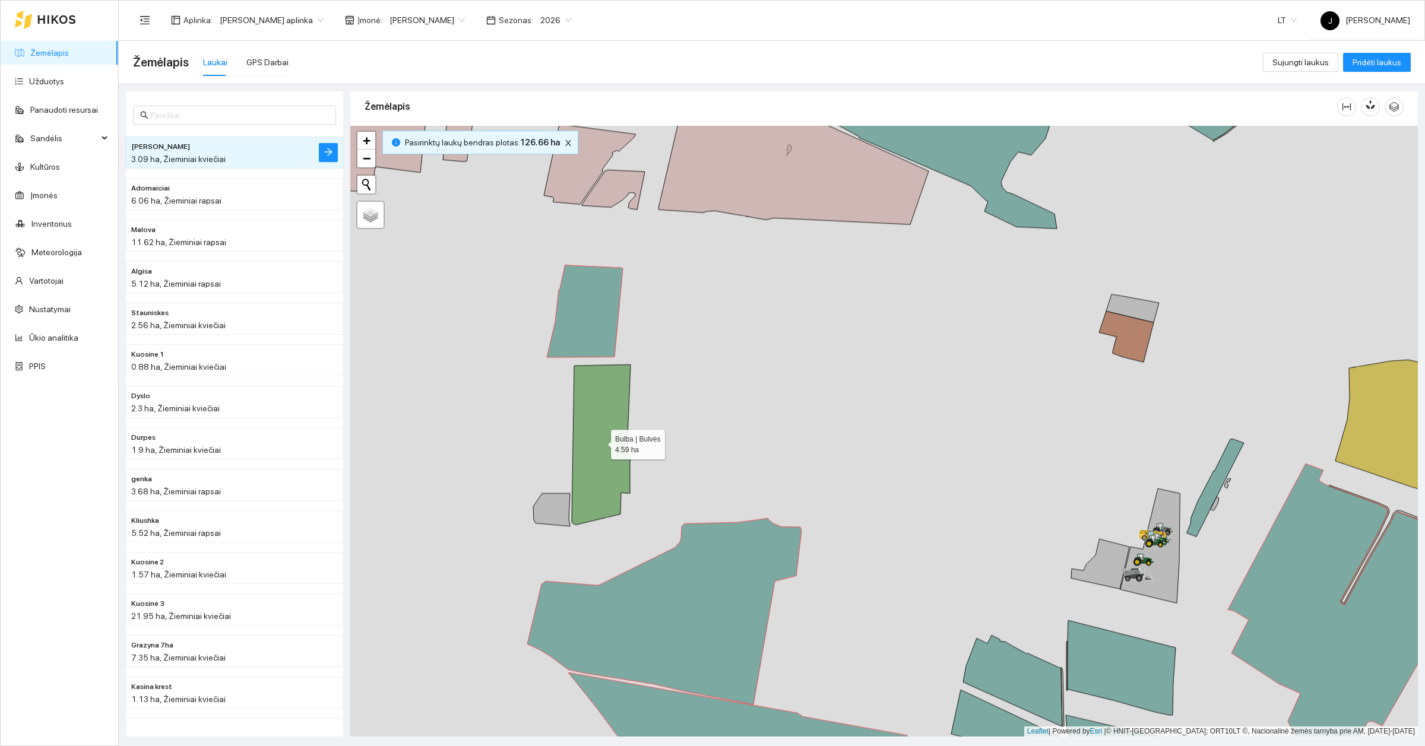
click at [598, 429] on icon at bounding box center [601, 445] width 59 height 160
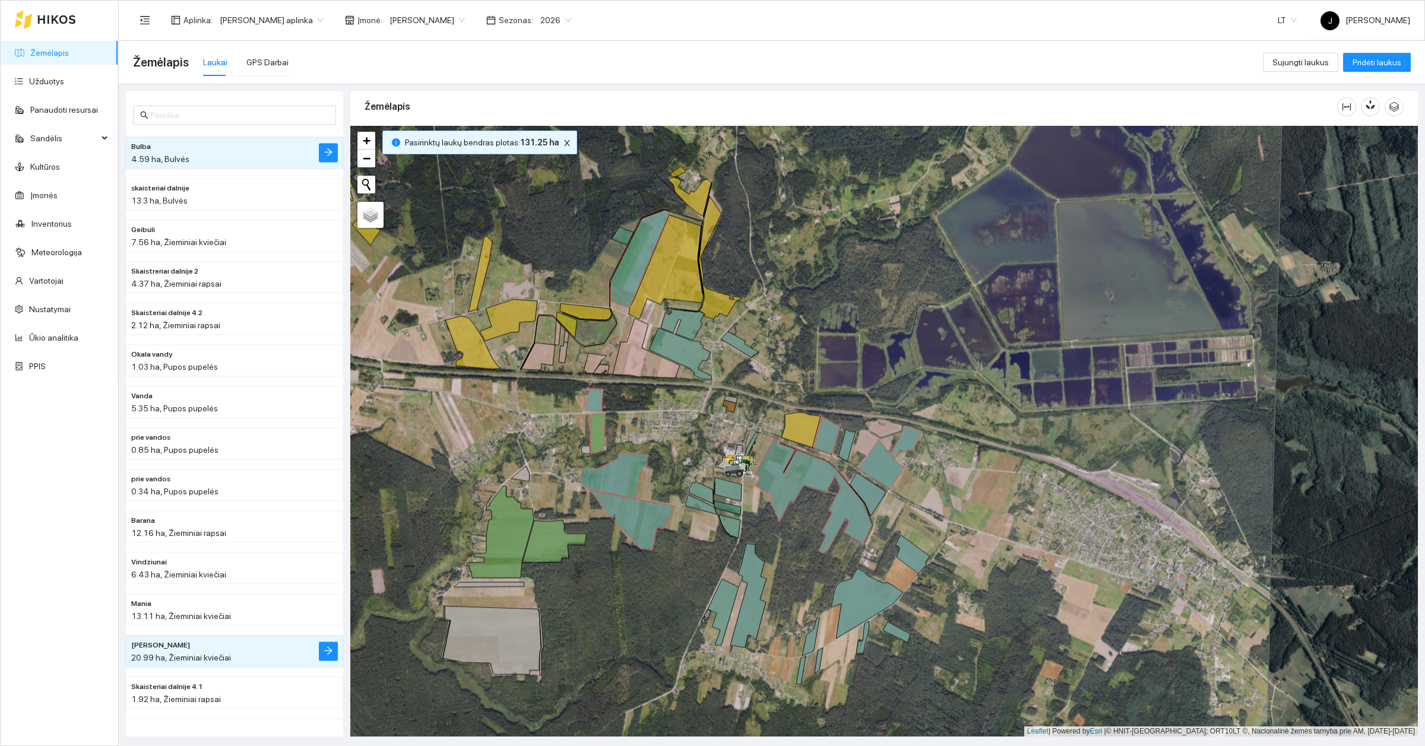
click at [538, 422] on div at bounding box center [884, 431] width 1068 height 611
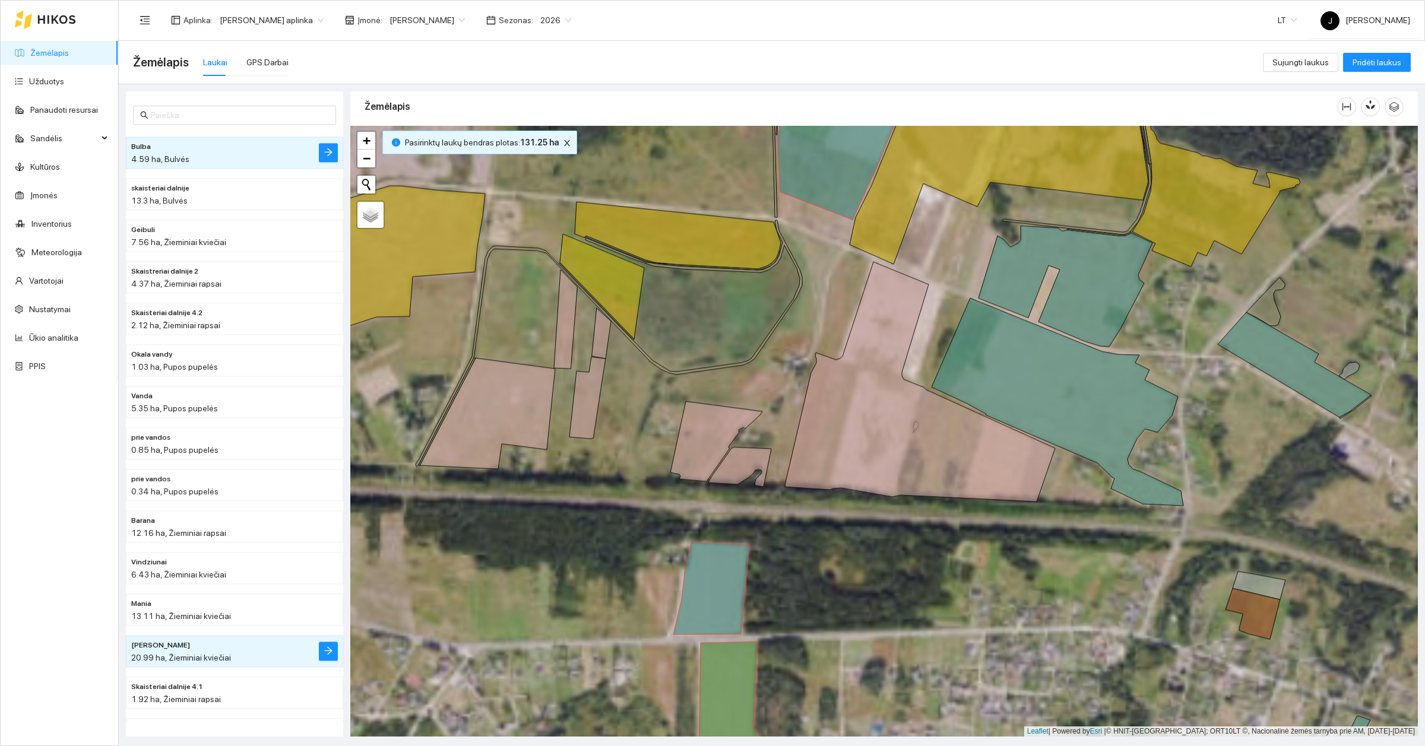
drag, startPoint x: 543, startPoint y: 372, endPoint x: 620, endPoint y: 419, distance: 90.3
click at [620, 419] on div at bounding box center [884, 431] width 1068 height 611
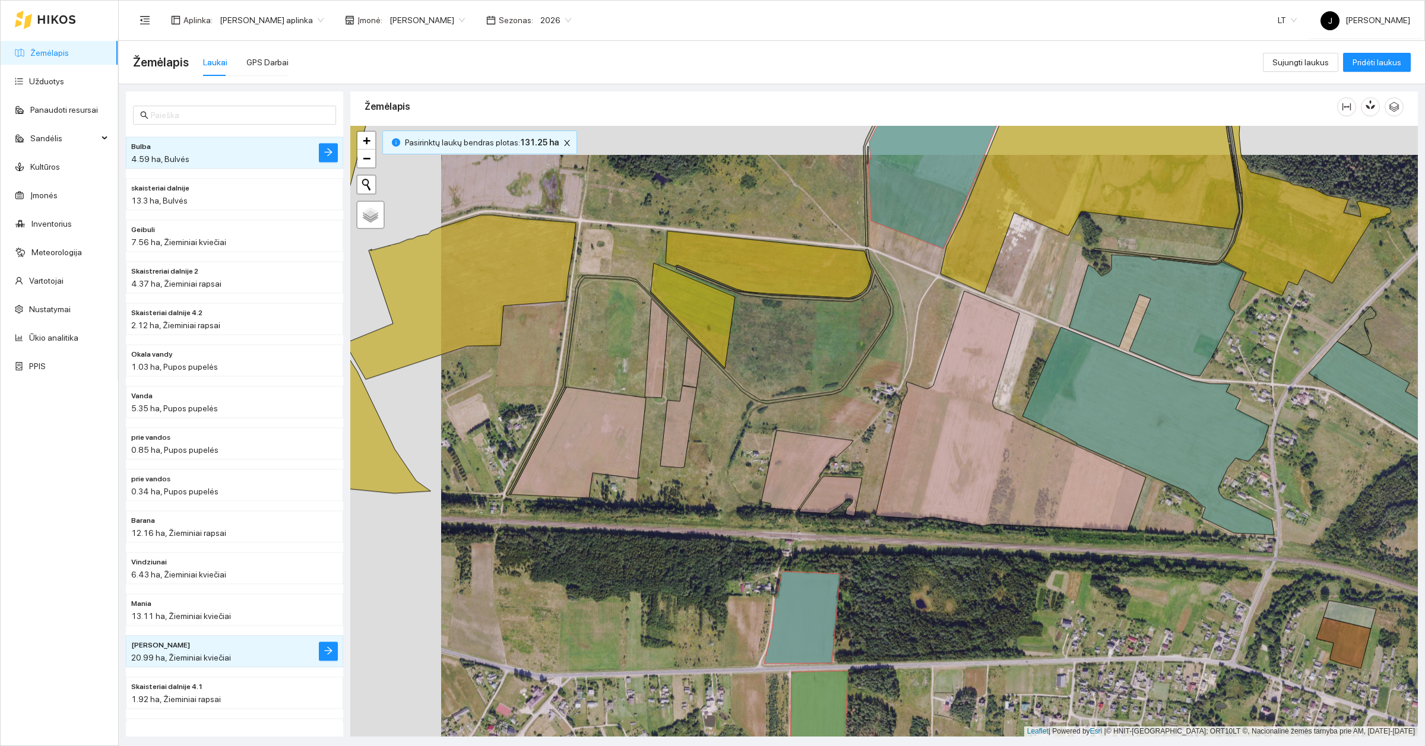
drag, startPoint x: 502, startPoint y: 497, endPoint x: 594, endPoint y: 528, distance: 97.8
click at [594, 528] on div at bounding box center [884, 431] width 1068 height 611
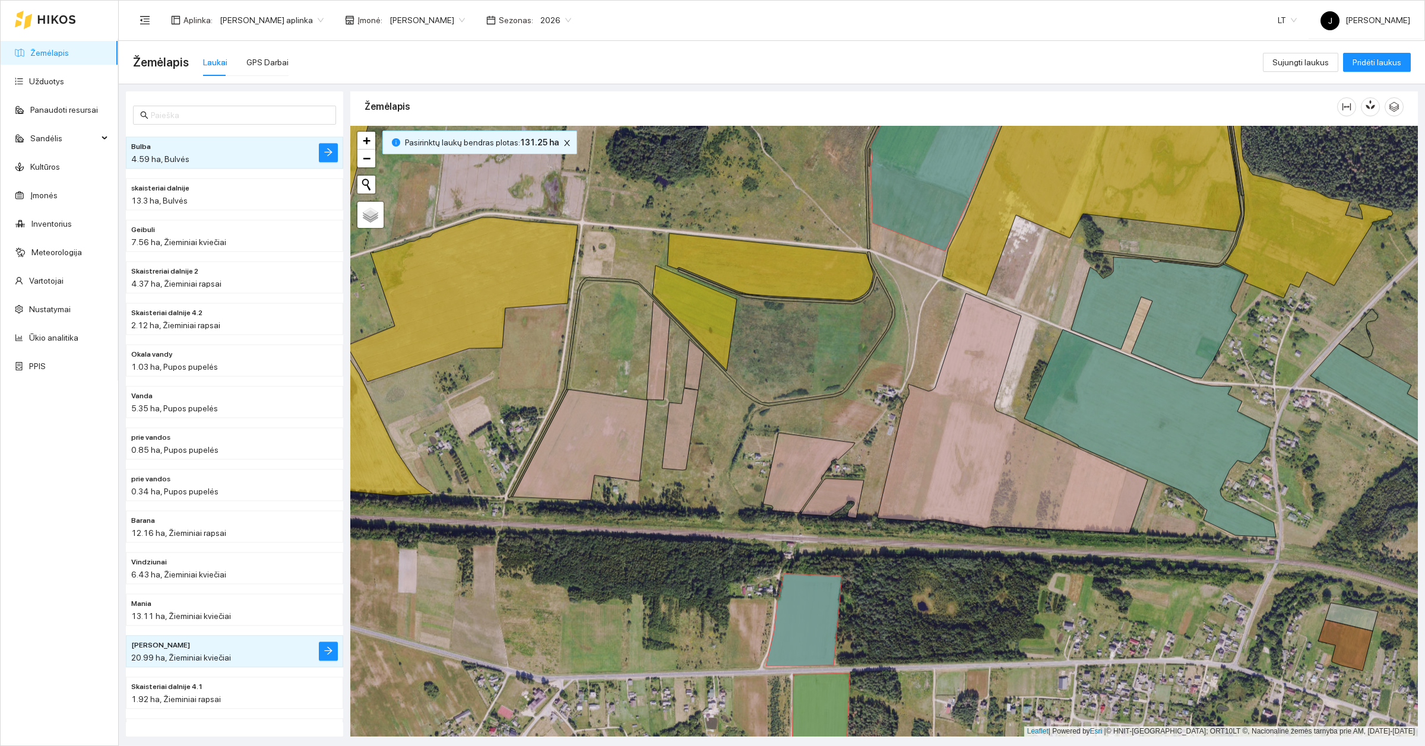
click at [543, 20] on span "2026" at bounding box center [555, 20] width 31 height 18
click at [544, 140] on div "2025" at bounding box center [537, 137] width 45 height 19
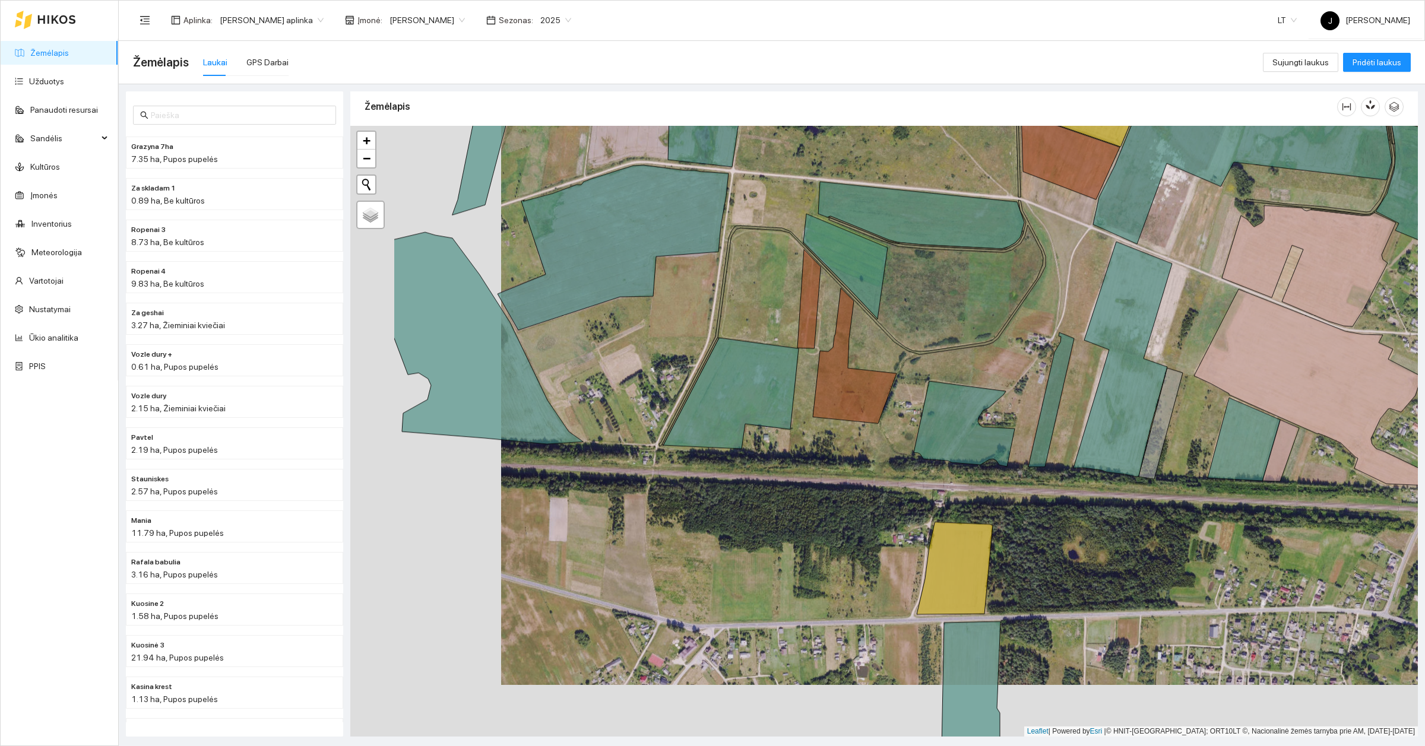
drag, startPoint x: 901, startPoint y: 375, endPoint x: 1054, endPoint y: 321, distance: 162.6
click at [1054, 321] on div at bounding box center [884, 431] width 1068 height 611
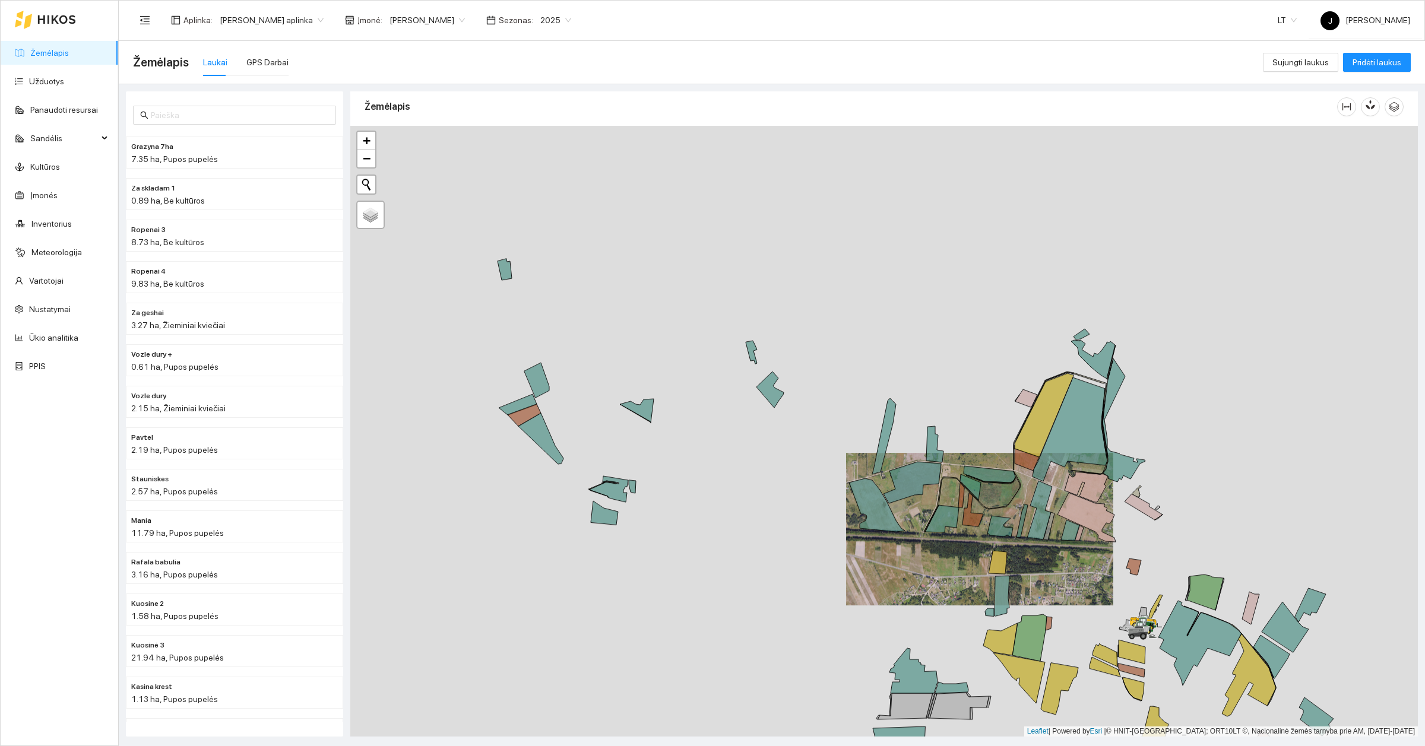
drag, startPoint x: 651, startPoint y: 324, endPoint x: 920, endPoint y: 520, distance: 332.8
click at [920, 520] on div at bounding box center [884, 431] width 1068 height 611
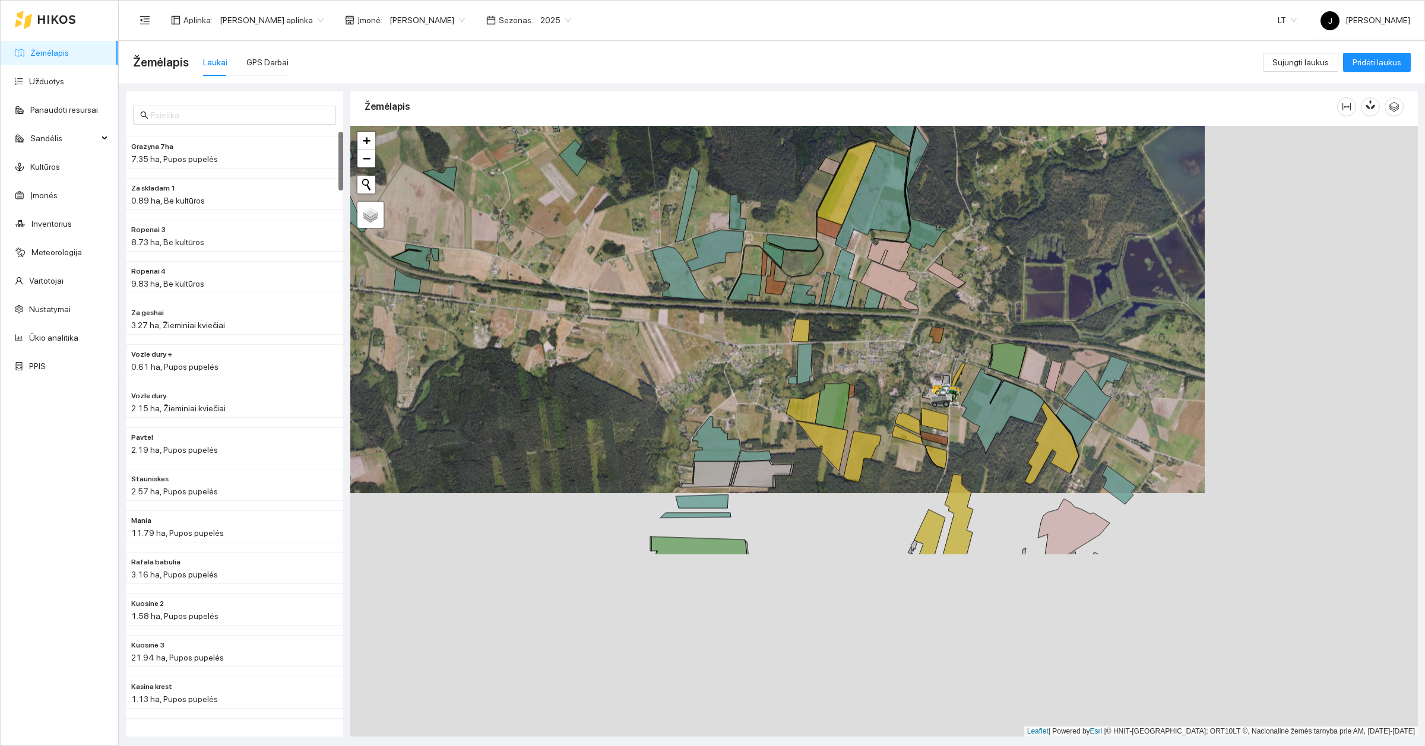
drag, startPoint x: 824, startPoint y: 550, endPoint x: 578, endPoint y: 275, distance: 369.2
click at [578, 275] on div at bounding box center [884, 431] width 1068 height 611
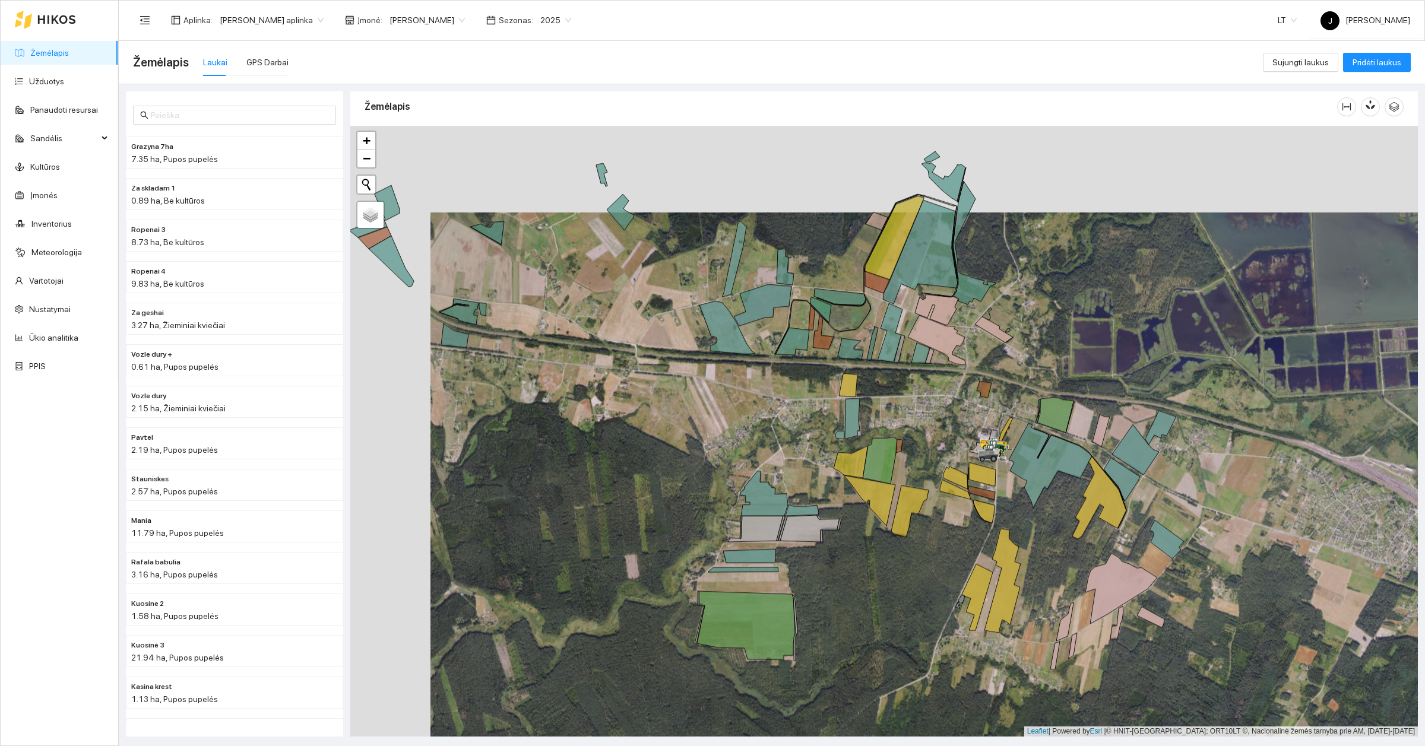
drag, startPoint x: 723, startPoint y: 334, endPoint x: 811, endPoint y: 422, distance: 125.1
click at [811, 422] on div at bounding box center [884, 431] width 1068 height 611
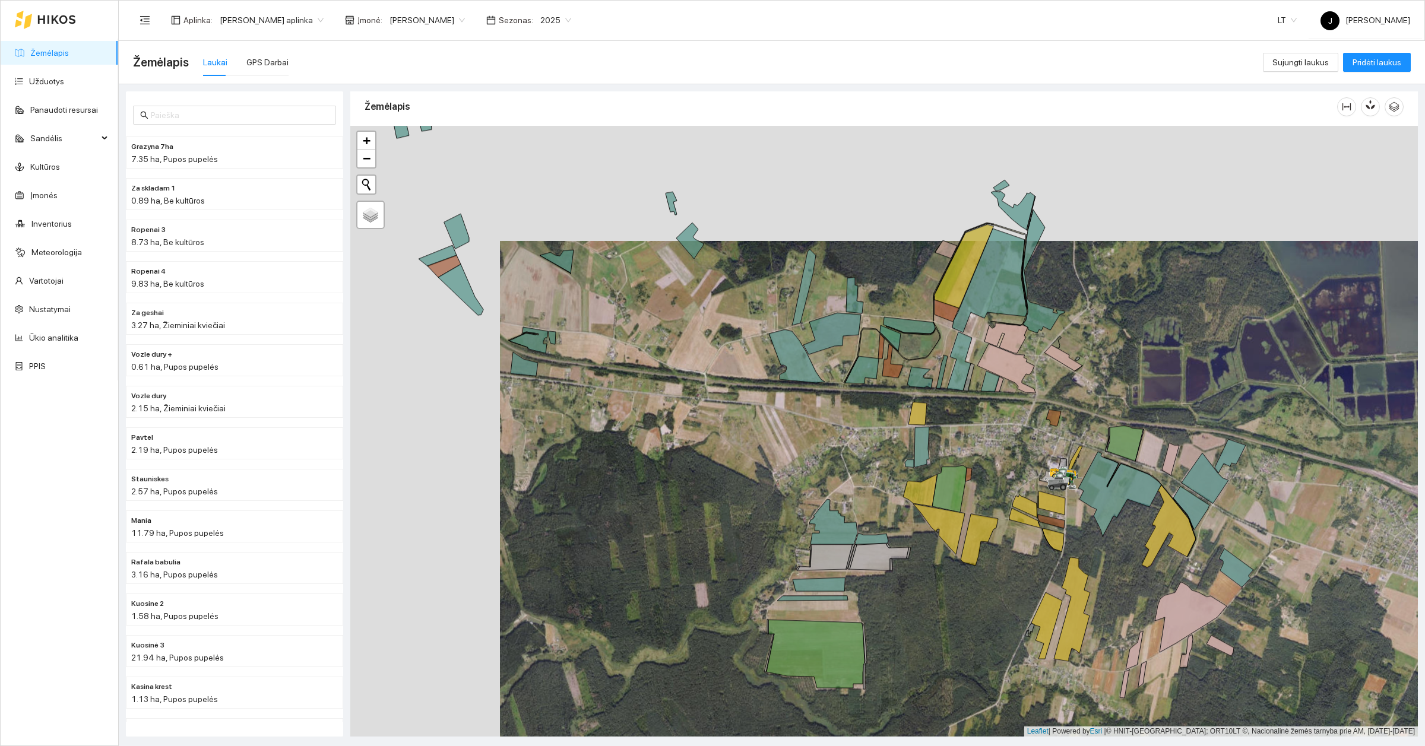
drag, startPoint x: 792, startPoint y: 428, endPoint x: 853, endPoint y: 455, distance: 66.7
click at [853, 455] on div at bounding box center [884, 431] width 1068 height 611
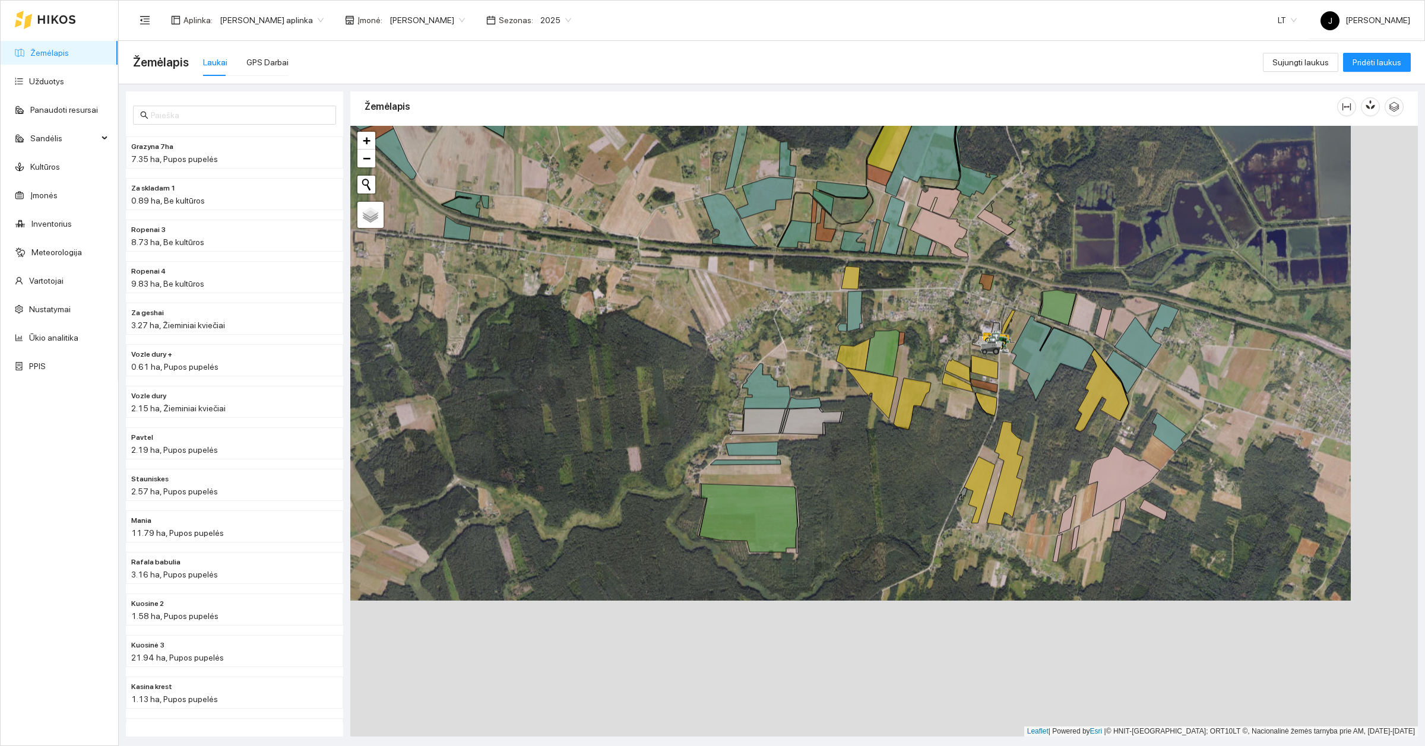
drag, startPoint x: 775, startPoint y: 460, endPoint x: 708, endPoint y: 322, distance: 154.0
click at [708, 322] on div at bounding box center [884, 431] width 1068 height 611
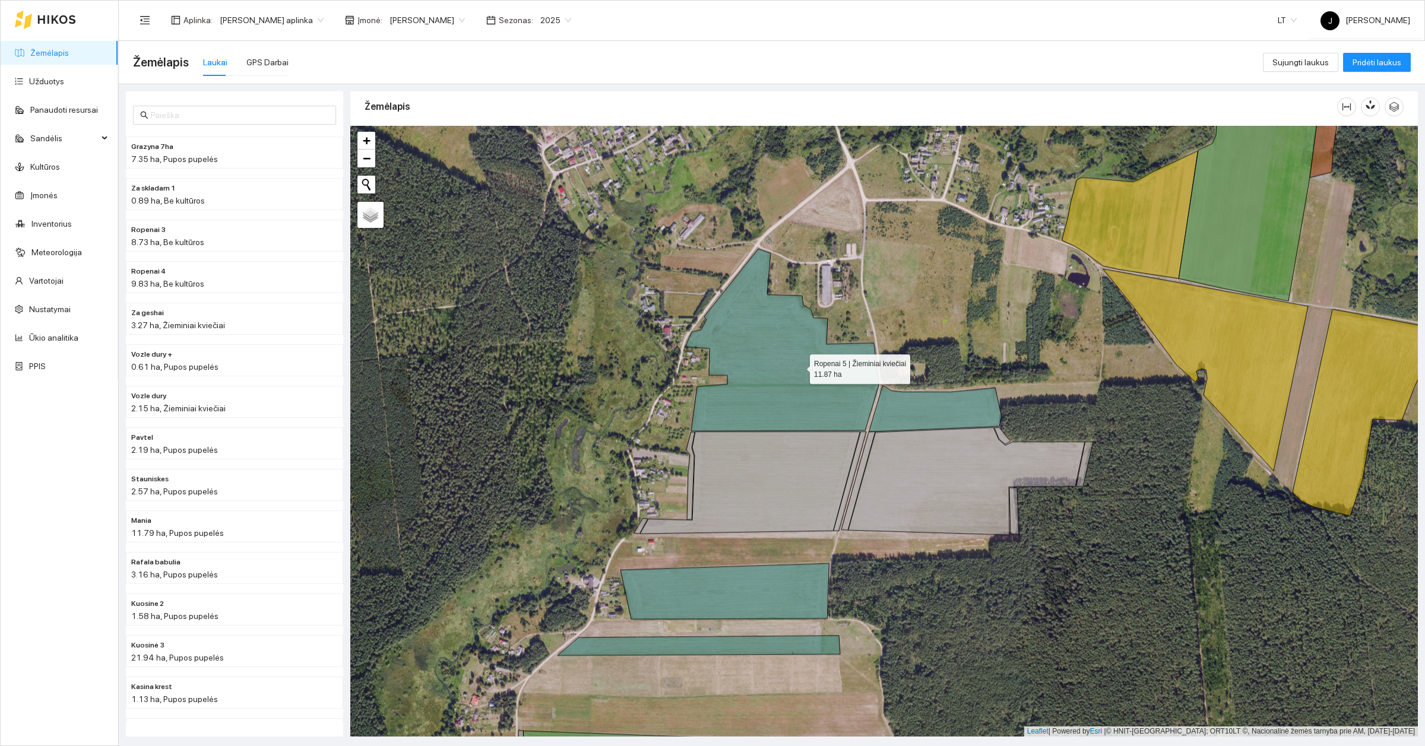
click at [799, 366] on icon at bounding box center [782, 340] width 194 height 182
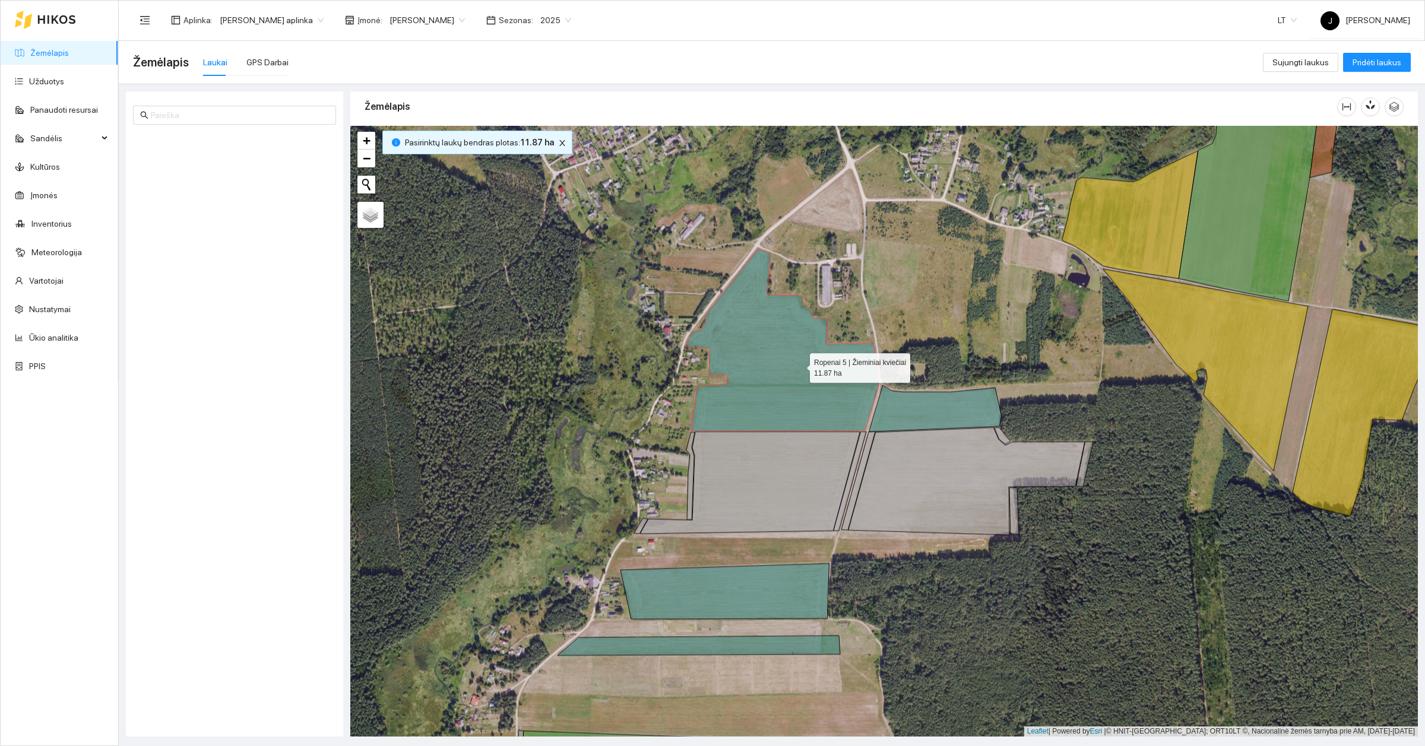
scroll to position [2074, 0]
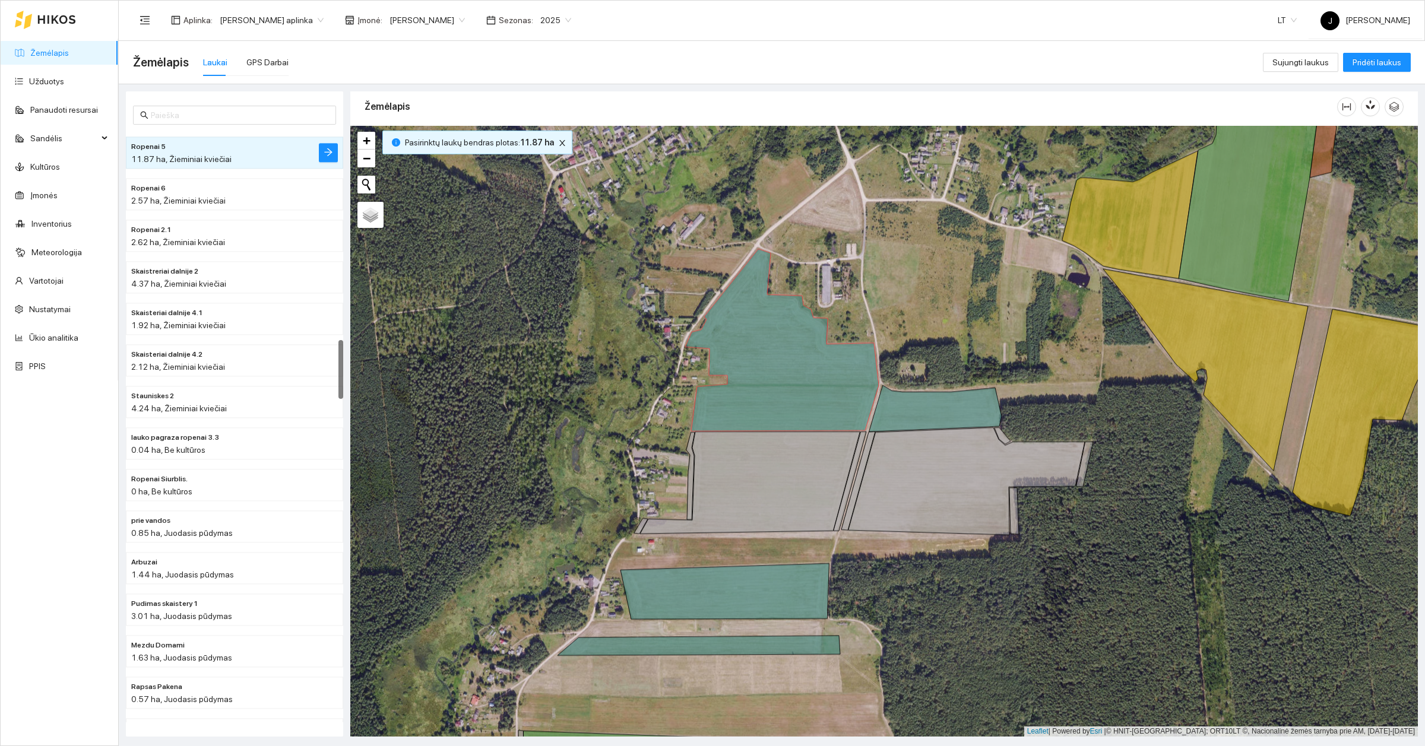
click at [542, 17] on span "2025" at bounding box center [555, 20] width 31 height 18
click at [532, 154] on div "2026" at bounding box center [537, 156] width 31 height 13
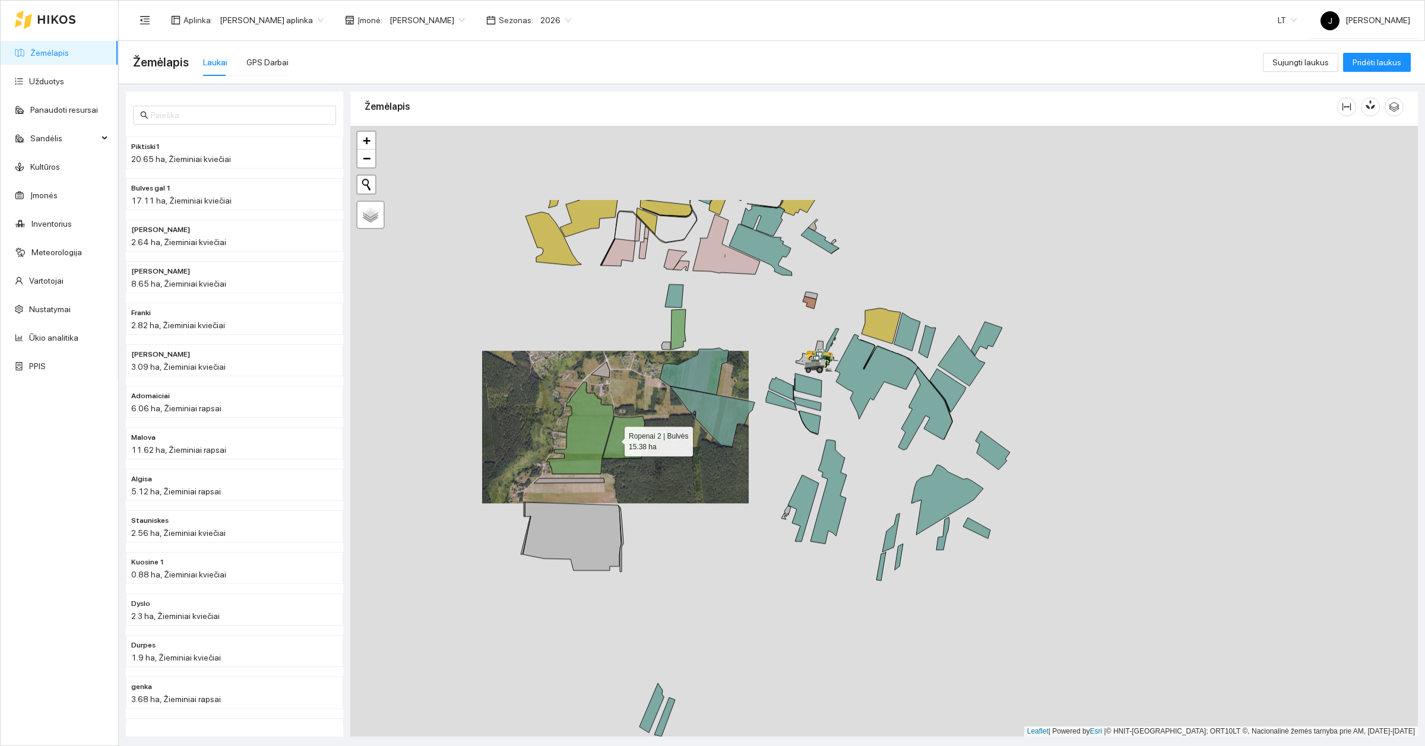
drag, startPoint x: 686, startPoint y: 306, endPoint x: 607, endPoint y: 442, distance: 157.5
click at [609, 442] on icon at bounding box center [635, 437] width 64 height 42
